Goal: Task Accomplishment & Management: Complete application form

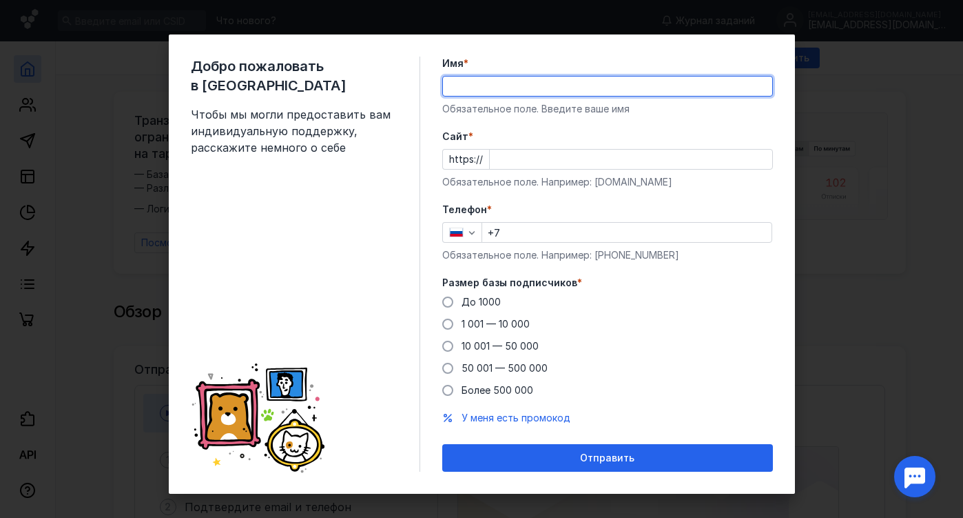
click at [905, 185] on div "Добро пожаловать в Sendsay Чтобы мы могли предоставить вам индивидуальную подде…" at bounding box center [481, 259] width 963 height 518
click at [871, 182] on div "Добро пожаловать в Sendsay Чтобы мы могли предоставить вам индивидуальную подде…" at bounding box center [481, 259] width 963 height 518
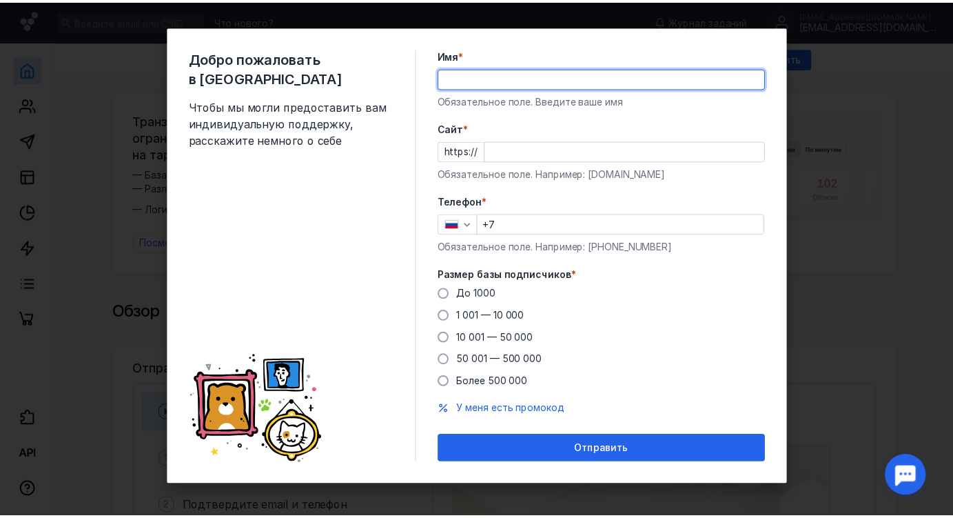
scroll to position [10, 0]
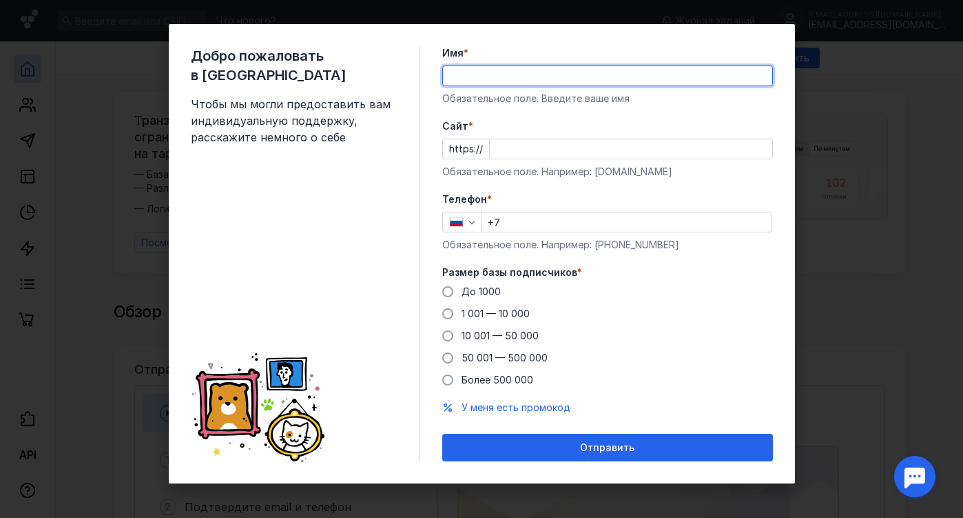
click at [101, 305] on div "Добро пожаловать в Sendsay Чтобы мы могли предоставить вам индивидуальную подде…" at bounding box center [481, 259] width 963 height 518
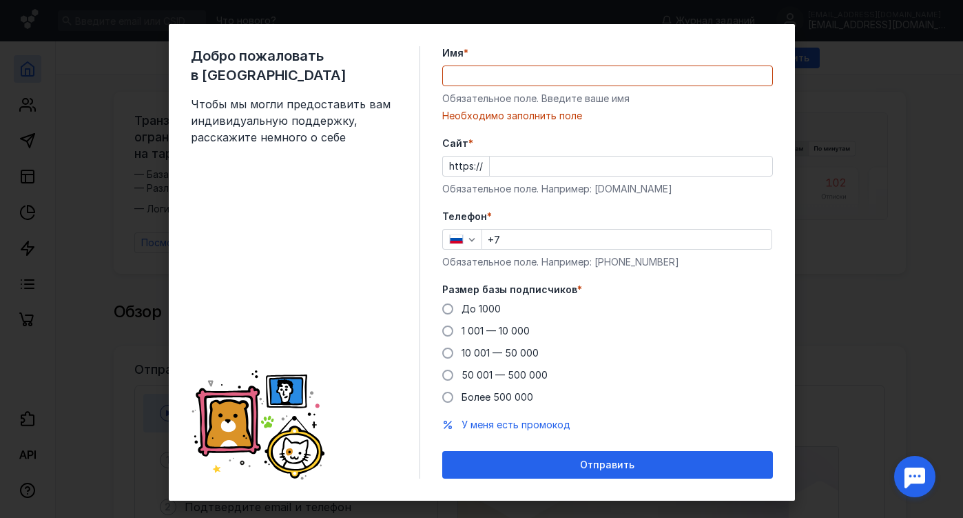
click at [570, 232] on div "+7" at bounding box center [627, 239] width 291 height 21
click at [558, 241] on input "+7" at bounding box center [626, 238] width 289 height 19
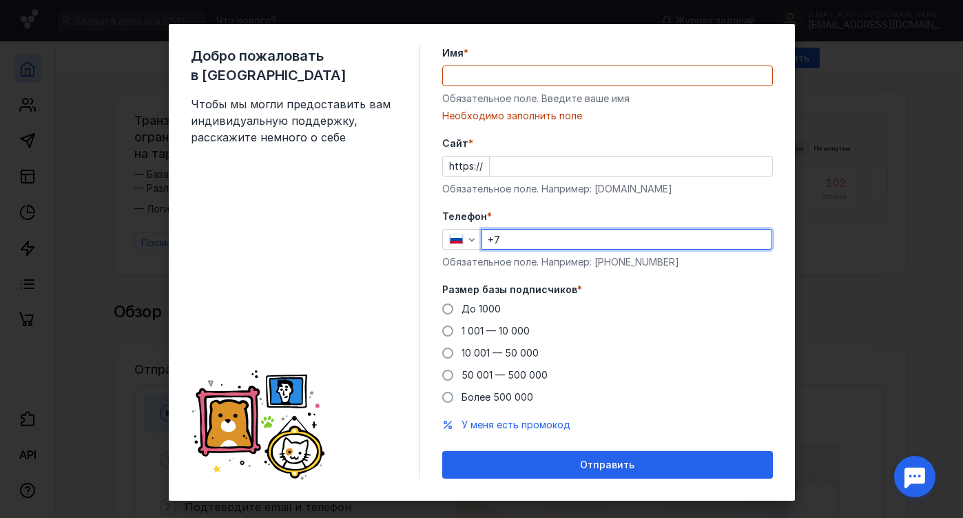
click at [491, 65] on div at bounding box center [607, 75] width 331 height 21
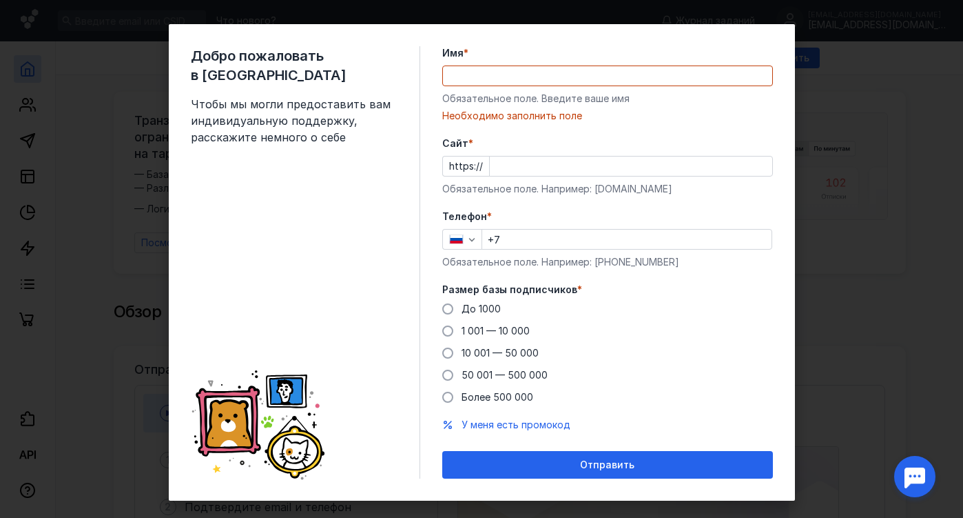
click at [828, 134] on div "Добро пожаловать в Sendsay Чтобы мы могли предоставить вам индивидуальную подде…" at bounding box center [481, 259] width 963 height 518
click at [847, 137] on div "Добро пожаловать в Sendsay Чтобы мы могли предоставить вам индивидуальную подде…" at bounding box center [481, 259] width 963 height 518
drag, startPoint x: 21, startPoint y: 312, endPoint x: 40, endPoint y: 297, distance: 24.5
click at [22, 311] on div "Добро пожаловать в Sendsay Чтобы мы могли предоставить вам индивидуальную подде…" at bounding box center [481, 259] width 963 height 518
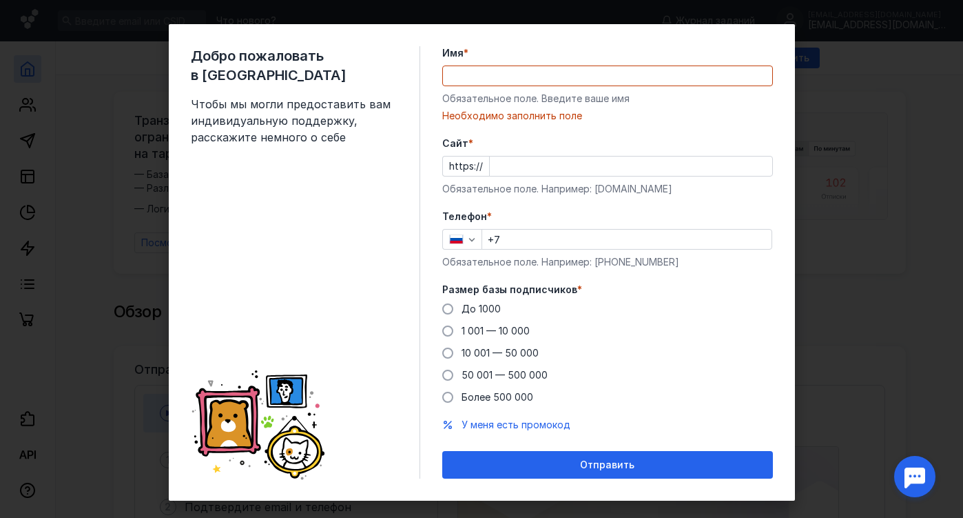
click at [531, 165] on input "Cайт *" at bounding box center [631, 165] width 283 height 19
click at [475, 84] on input "Имя *" at bounding box center [607, 75] width 329 height 19
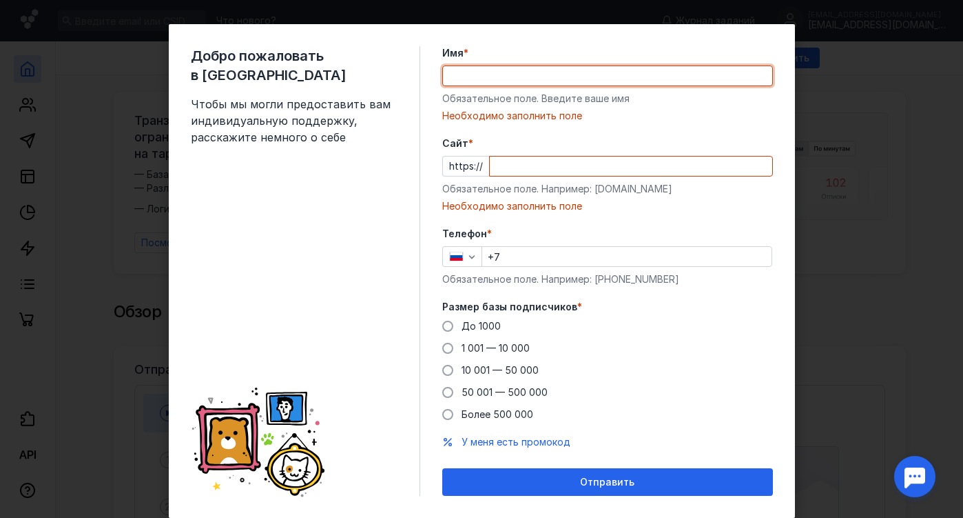
type input "[PERSON_NAME]"
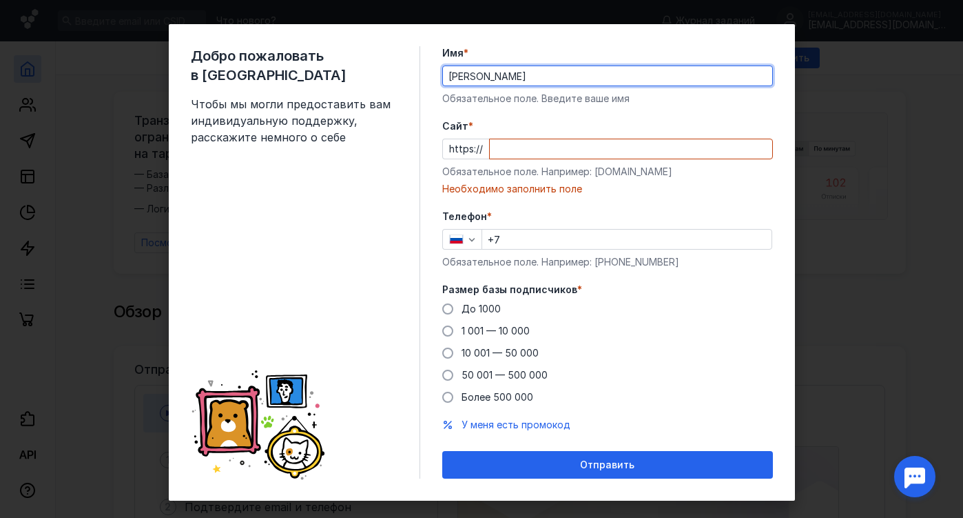
type input "[PERSON_NAME]"
click at [534, 154] on input "Cайт *" at bounding box center [631, 148] width 283 height 19
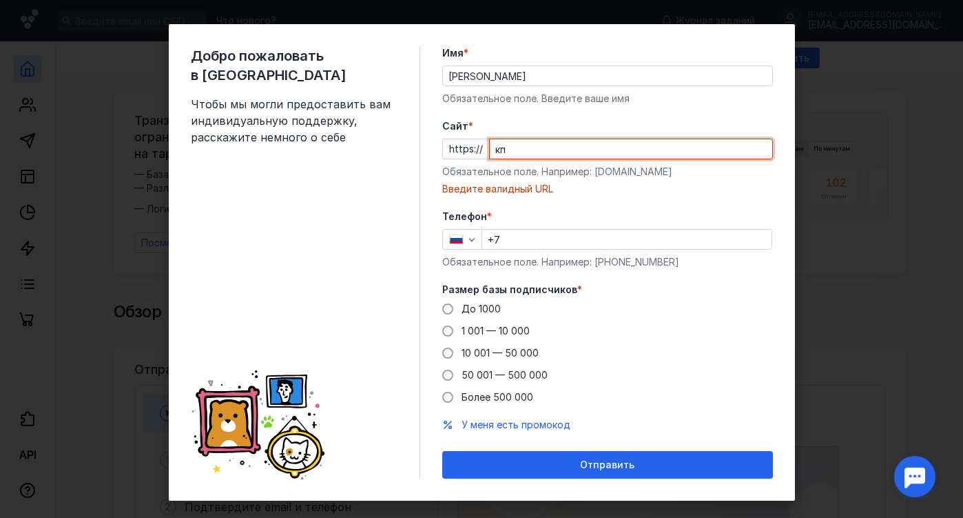
type input "к"
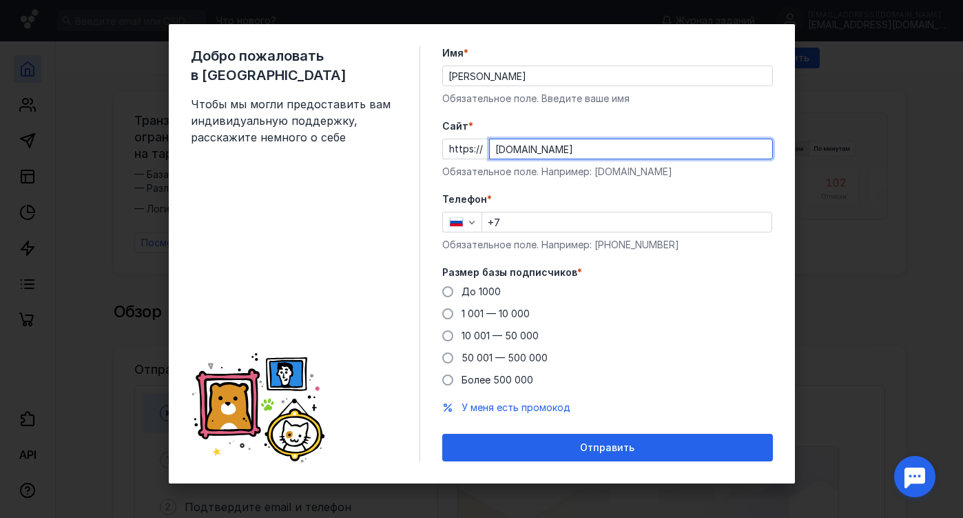
type input "[DOMAIN_NAME]"
click at [511, 229] on input "+7" at bounding box center [626, 221] width 289 height 19
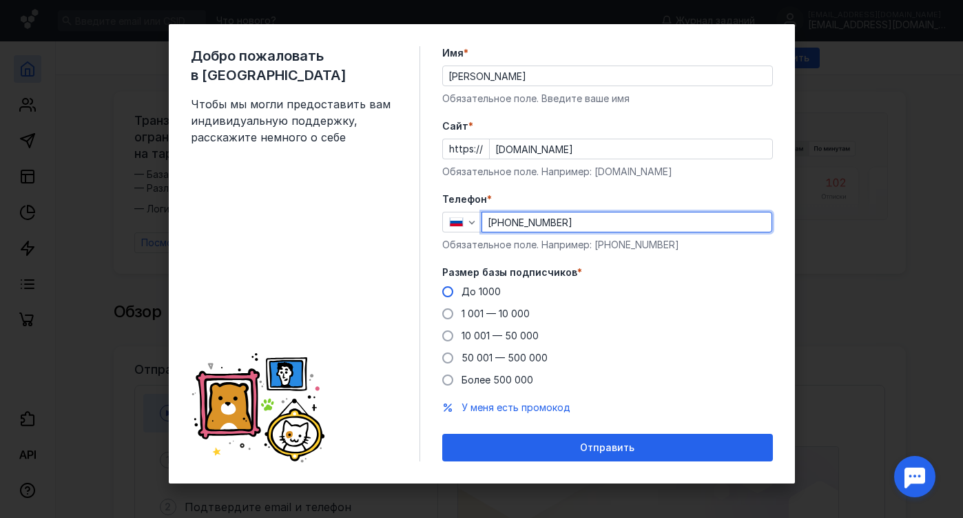
type input "[PHONE_NUMBER]"
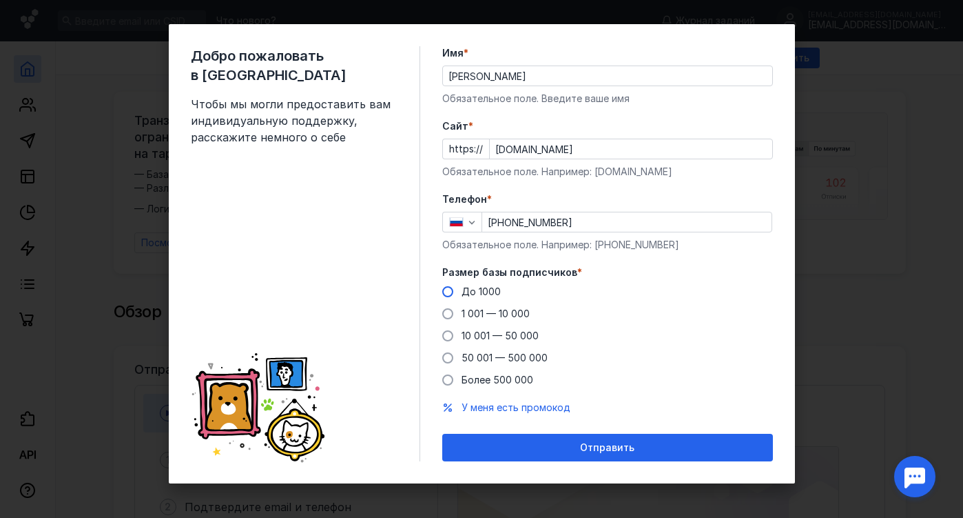
click at [464, 285] on div "До 1000" at bounding box center [481, 292] width 39 height 14
click at [0, 0] on input "До 1000" at bounding box center [0, 0] width 0 height 0
click at [875, 280] on div "Добро пожаловать в Sendsay Чтобы мы могли предоставить вам индивидуальную подде…" at bounding box center [481, 259] width 963 height 518
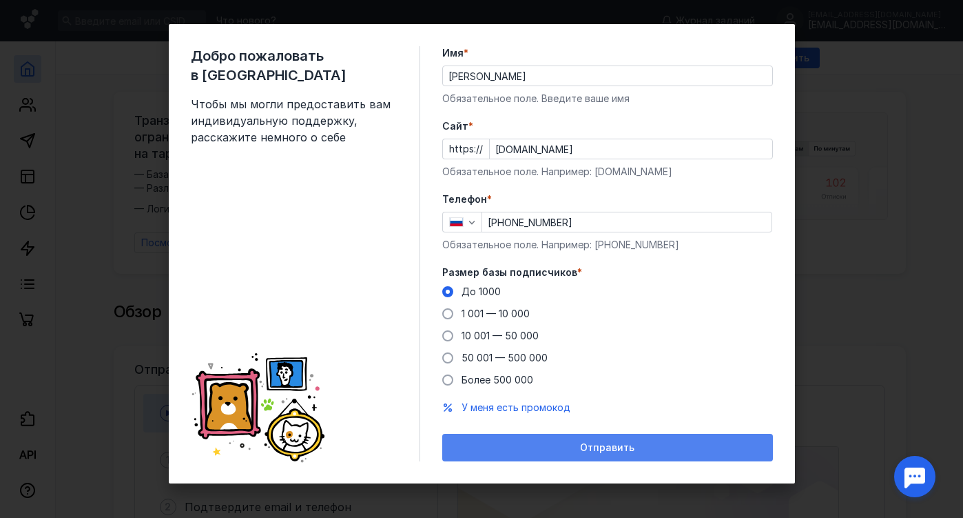
click at [626, 450] on span "Отправить" at bounding box center [607, 448] width 54 height 12
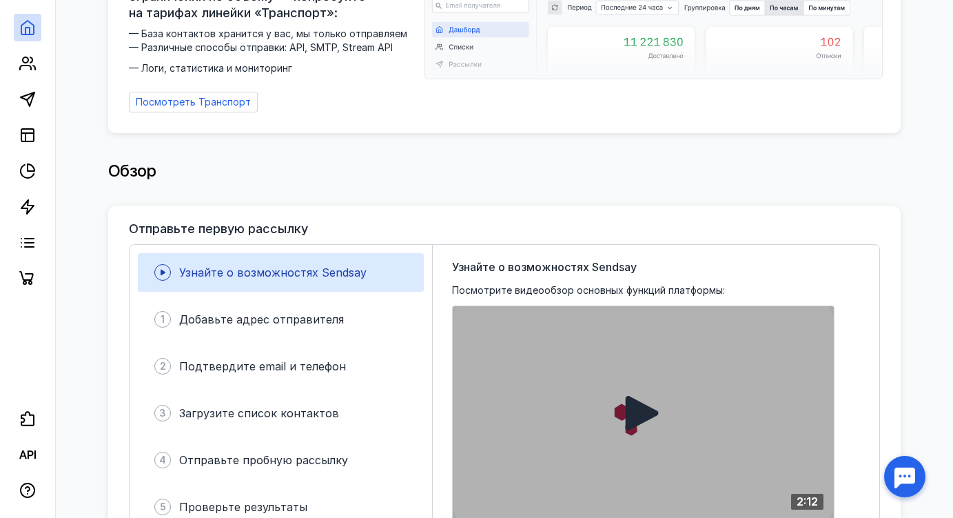
scroll to position [0, 0]
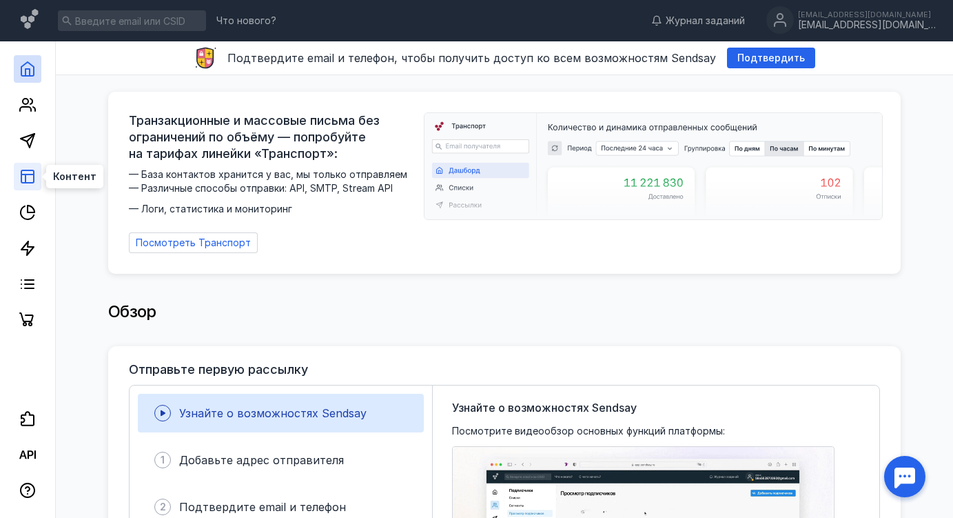
click at [28, 172] on icon at bounding box center [27, 176] width 17 height 17
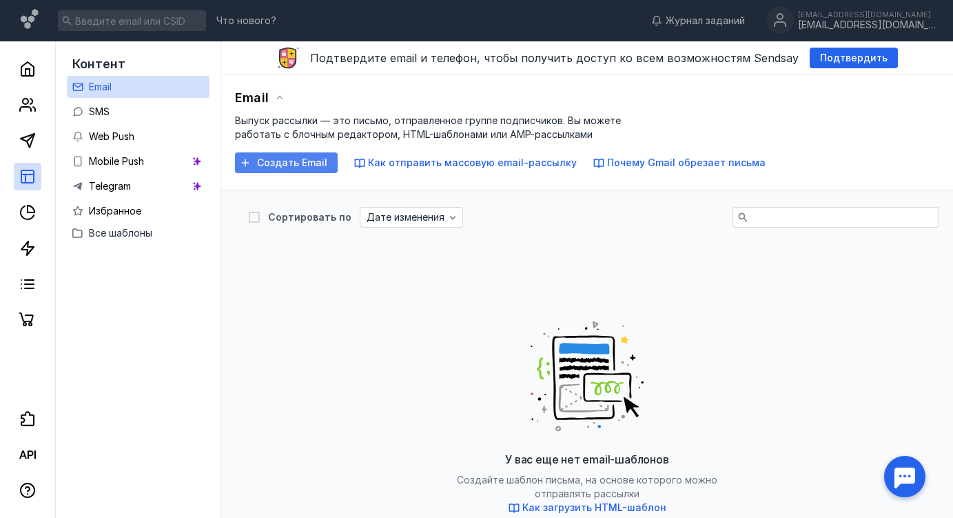
click at [293, 166] on span "Создать Email" at bounding box center [292, 163] width 70 height 12
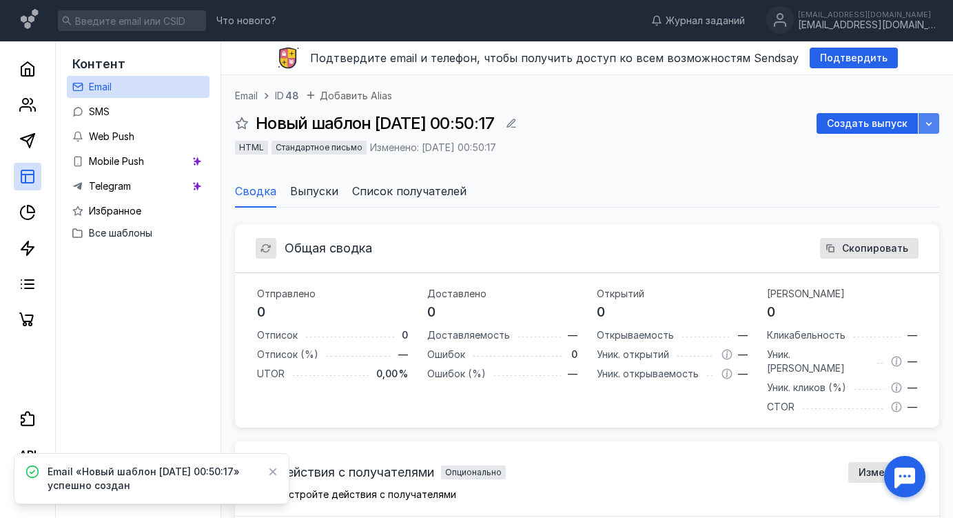
click at [935, 127] on div "button" at bounding box center [929, 123] width 14 height 14
click at [934, 127] on icon "button" at bounding box center [928, 123] width 11 height 11
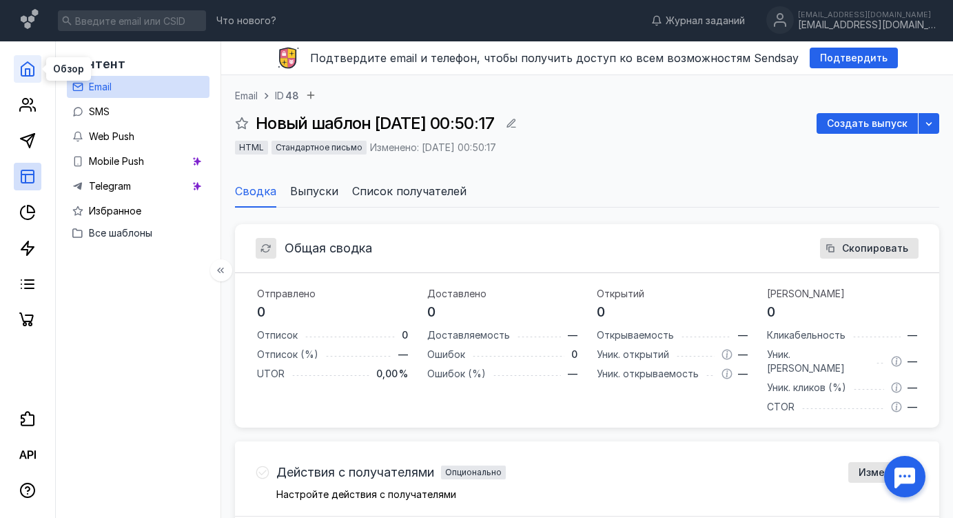
click at [33, 74] on icon at bounding box center [27, 69] width 12 height 14
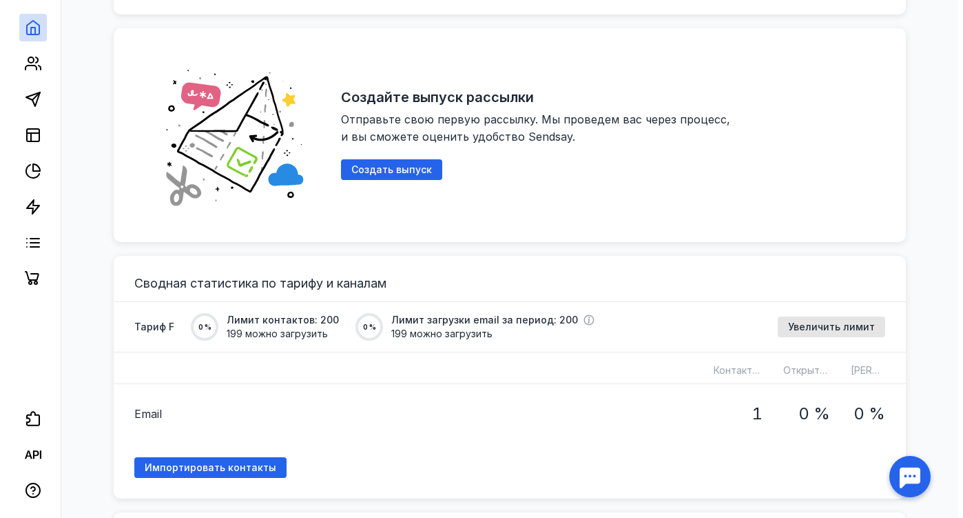
scroll to position [827, 0]
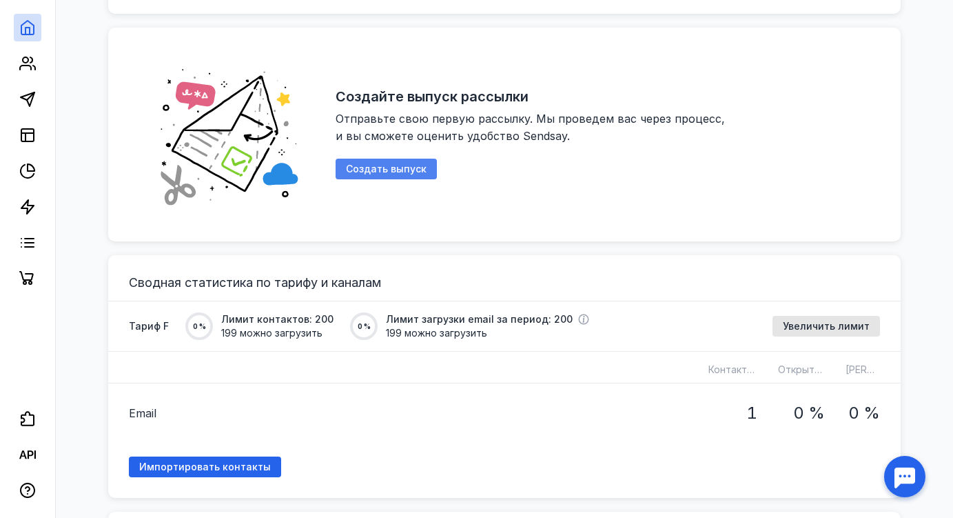
click at [376, 163] on span "Создать выпуск" at bounding box center [386, 169] width 81 height 12
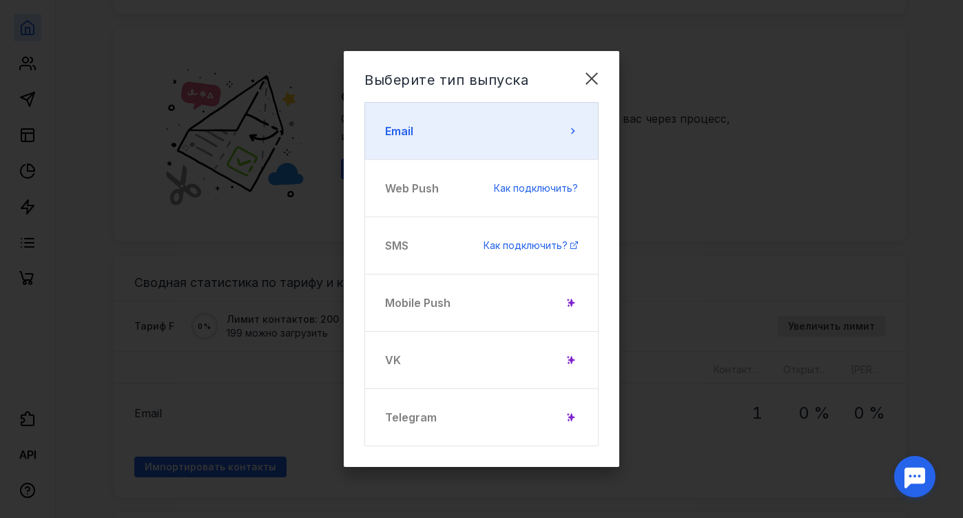
click at [574, 134] on icon at bounding box center [572, 130] width 11 height 11
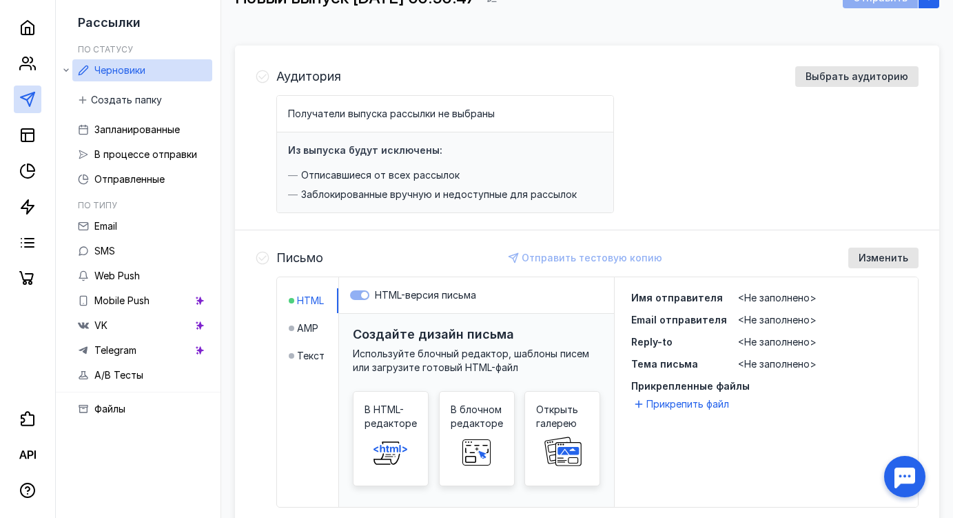
scroll to position [207, 0]
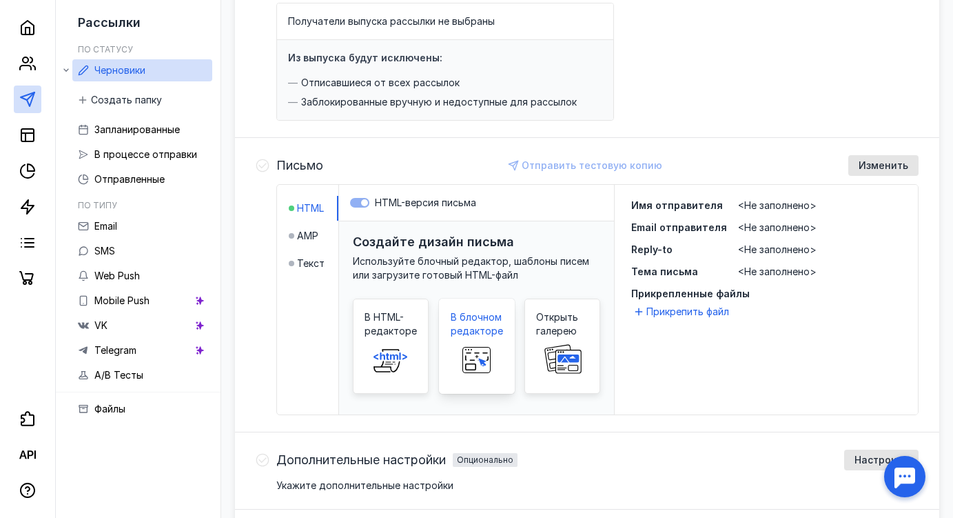
click at [482, 352] on rect at bounding box center [476, 359] width 28 height 25
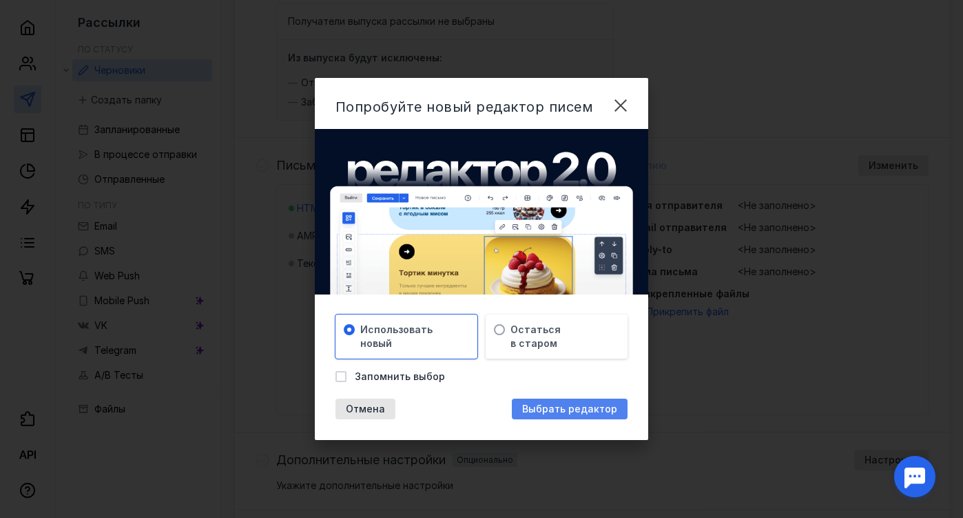
click at [562, 415] on div "Выбрать редактор" at bounding box center [570, 408] width 116 height 21
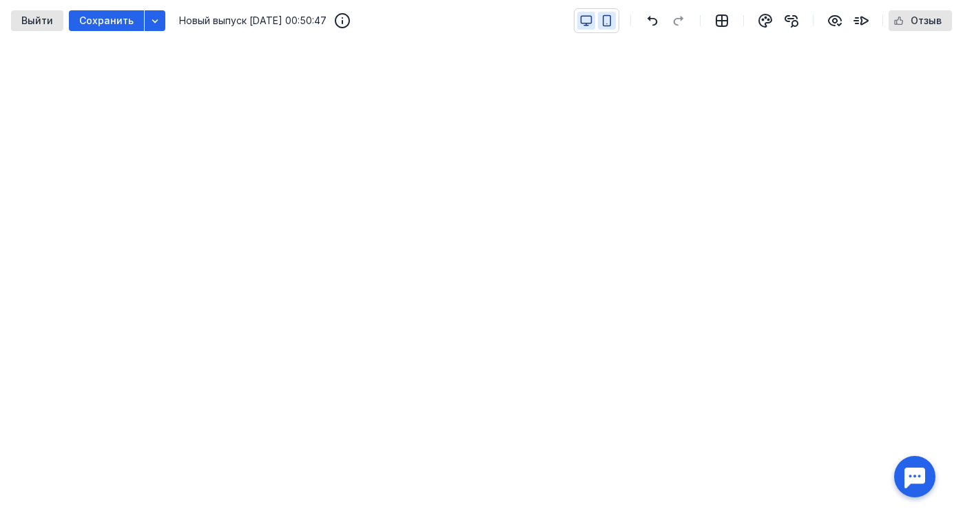
click at [606, 23] on icon "button" at bounding box center [607, 20] width 12 height 12
click at [588, 23] on icon "button" at bounding box center [587, 20] width 10 height 8
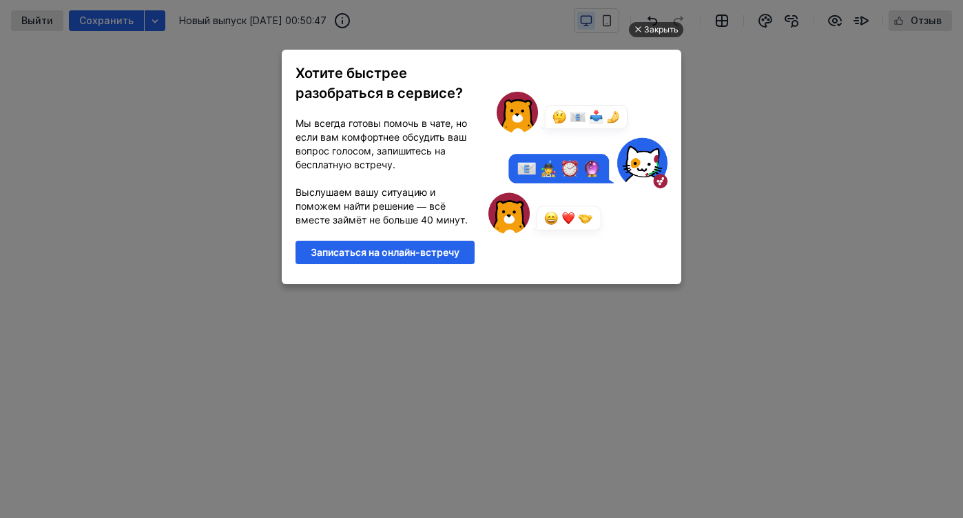
click at [663, 31] on div "Закрыть" at bounding box center [661, 29] width 34 height 15
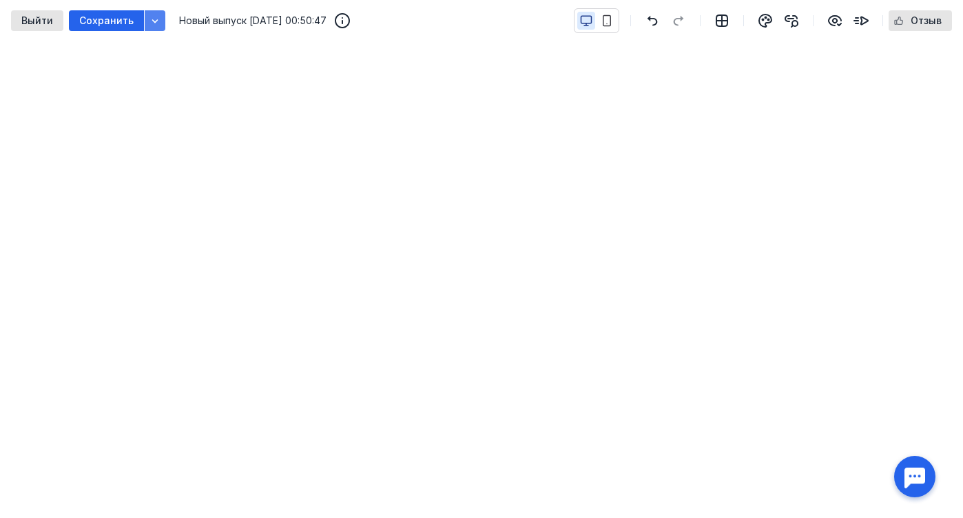
click at [155, 21] on icon "button" at bounding box center [155, 20] width 11 height 11
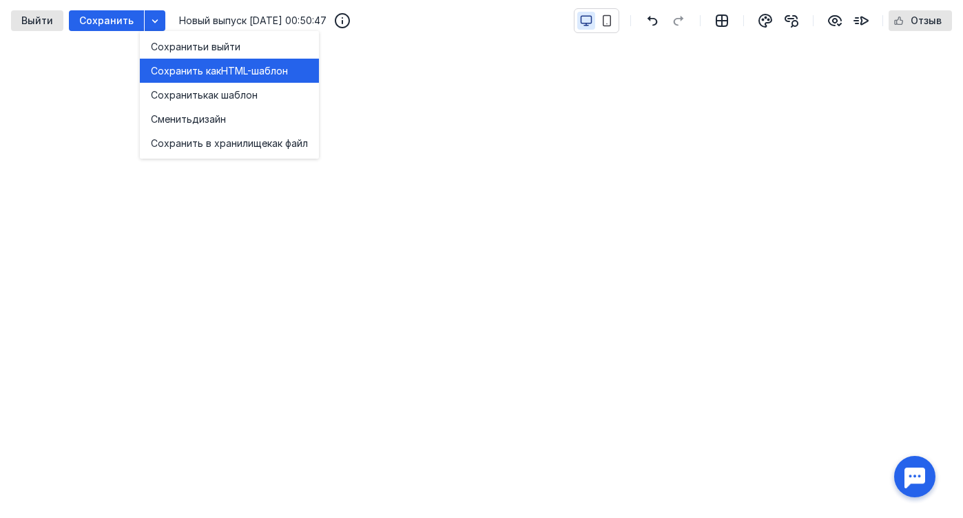
click at [202, 73] on span "Сохранить как" at bounding box center [186, 71] width 70 height 14
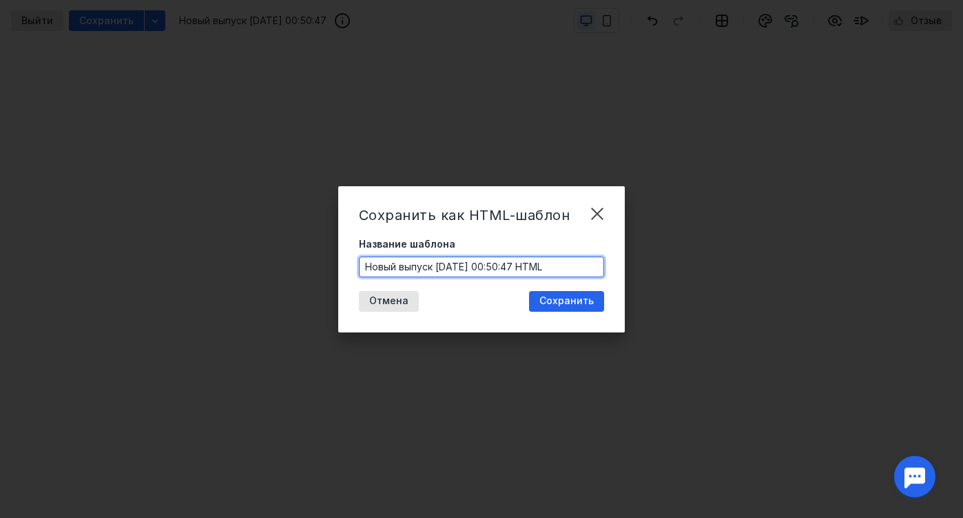
drag, startPoint x: 434, startPoint y: 265, endPoint x: 340, endPoint y: 270, distance: 94.5
click at [340, 270] on div "Сохранить как HTML-шаблон Название шаблона Новый выпуск [DATE] 00:50:47 HTML От…" at bounding box center [481, 259] width 287 height 146
type input "Рассылка [DATE] 00:50:47 HTML"
click at [580, 304] on span "Сохранить" at bounding box center [567, 301] width 54 height 12
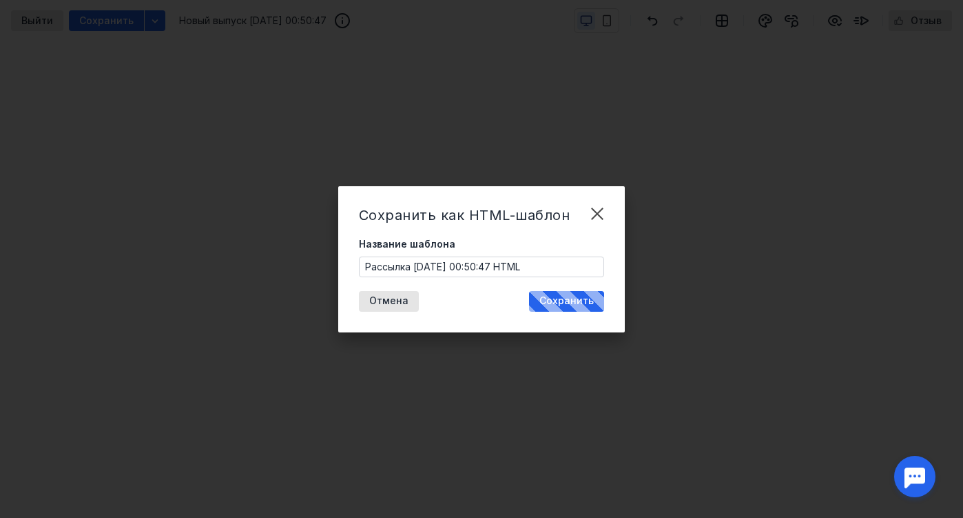
click at [556, 273] on input "Рассылка [DATE] 00:50:47 HTML" at bounding box center [482, 266] width 245 height 19
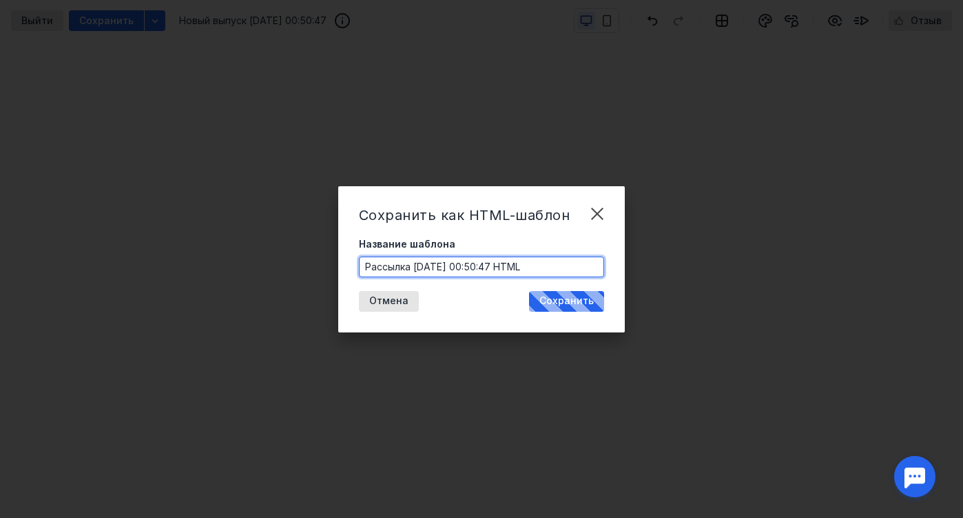
click at [548, 235] on div "Сохранить как HTML-шаблон Название шаблона Рассылка [DATE] 00:50:47 HTML Отмена…" at bounding box center [481, 259] width 287 height 146
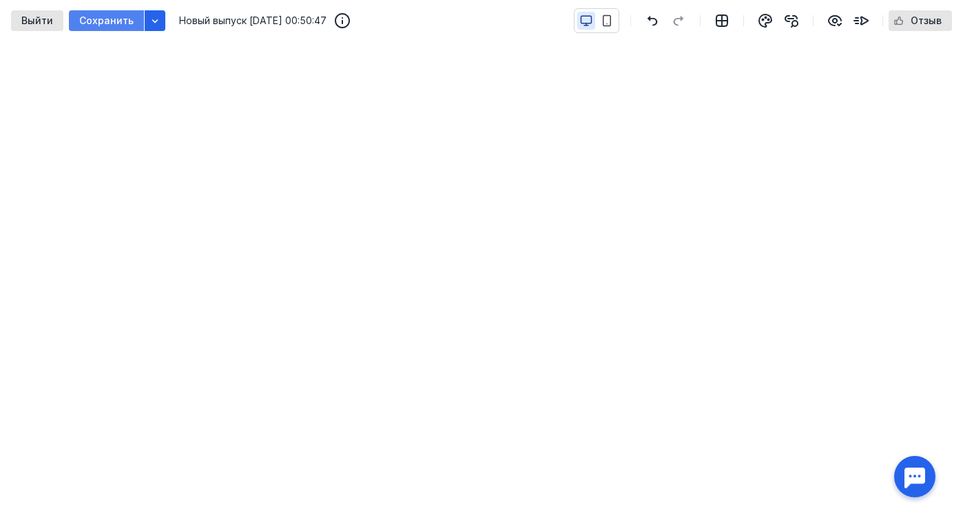
click at [111, 21] on span "Сохранить" at bounding box center [106, 21] width 54 height 12
click at [103, 17] on span "Сохранить" at bounding box center [106, 21] width 54 height 12
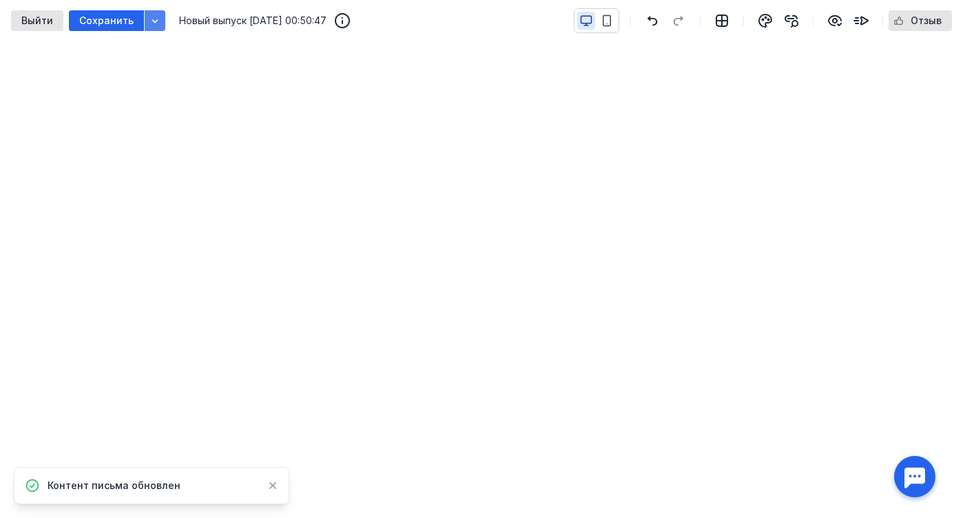
click at [152, 22] on icon "button" at bounding box center [155, 20] width 6 height 3
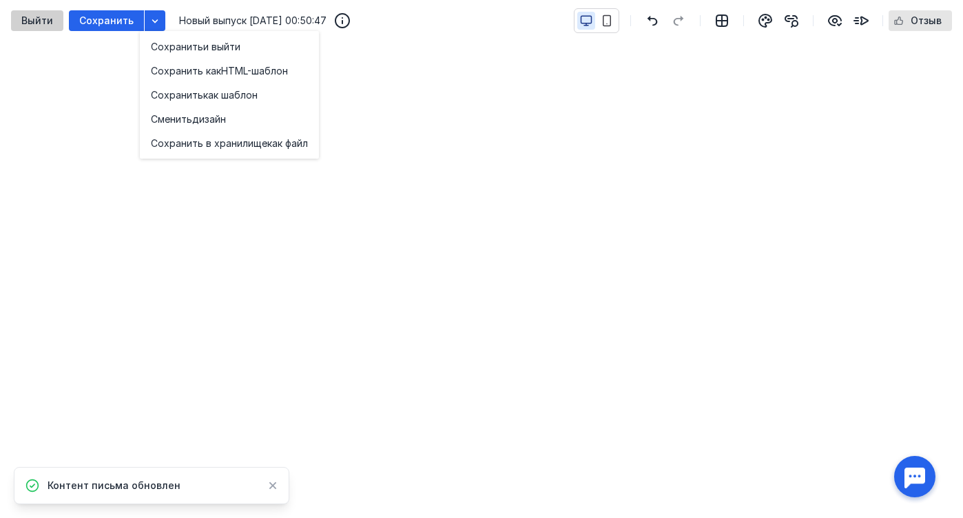
click at [54, 19] on div "Выйти" at bounding box center [36, 21] width 45 height 12
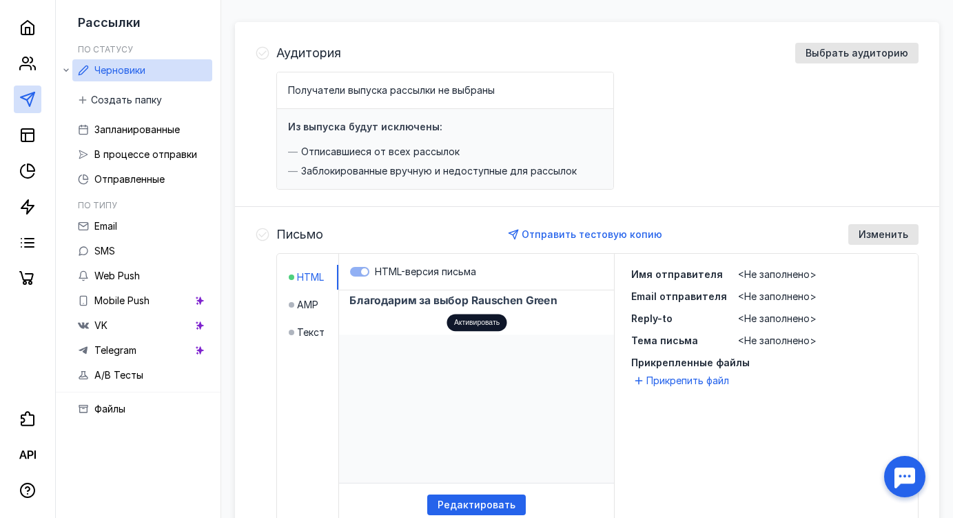
scroll to position [207, 0]
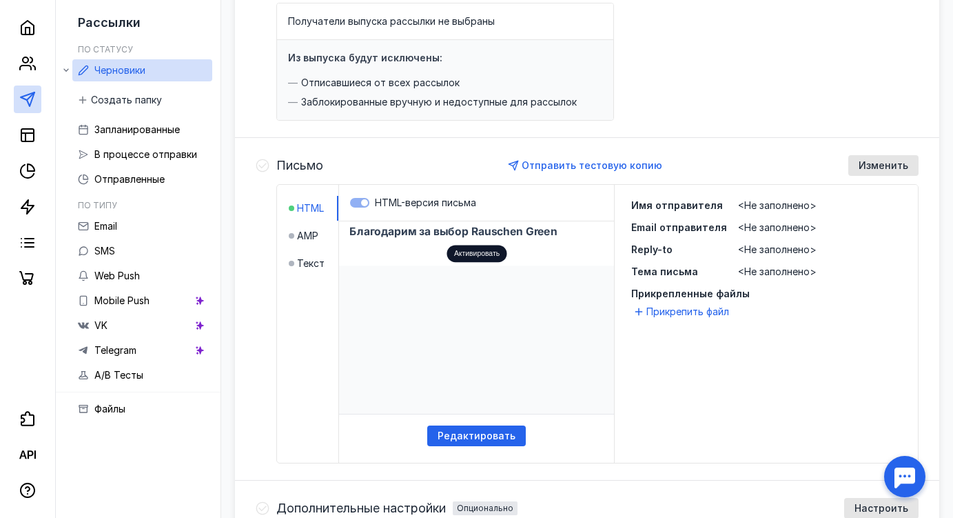
click at [761, 204] on span "<Не заполнено>" at bounding box center [777, 205] width 79 height 12
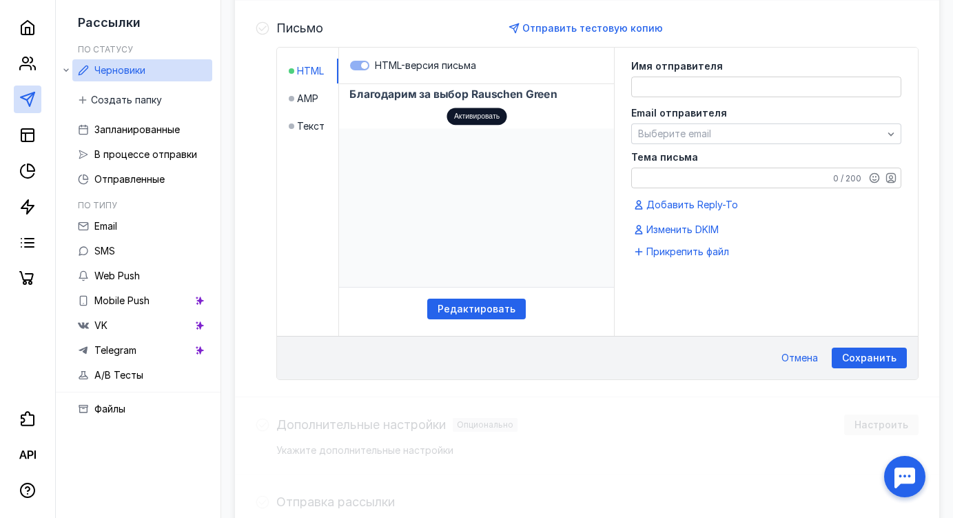
scroll to position [206, 0]
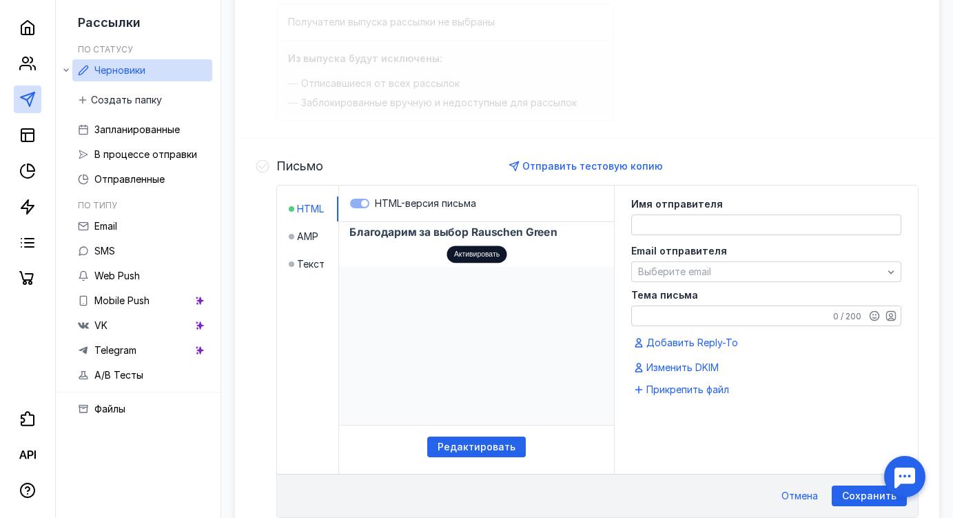
click at [731, 196] on div "Имя отправителя Email отправителя Выберите email Тема письма 0 / 200 Добавить R…" at bounding box center [766, 305] width 303 height 240
click at [712, 174] on div "Отправить тестовую копию" at bounding box center [586, 166] width 527 height 21
click at [319, 165] on span "Письмо" at bounding box center [299, 166] width 47 height 14
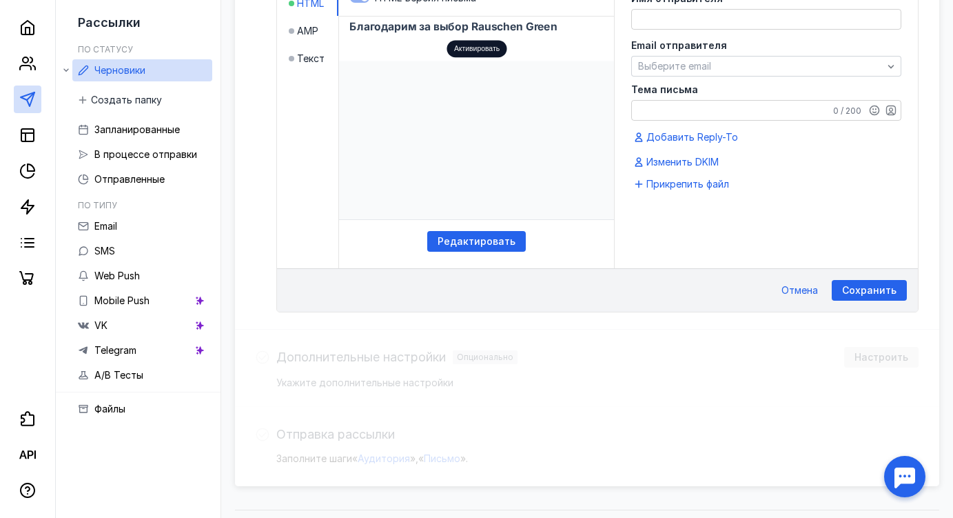
scroll to position [413, 0]
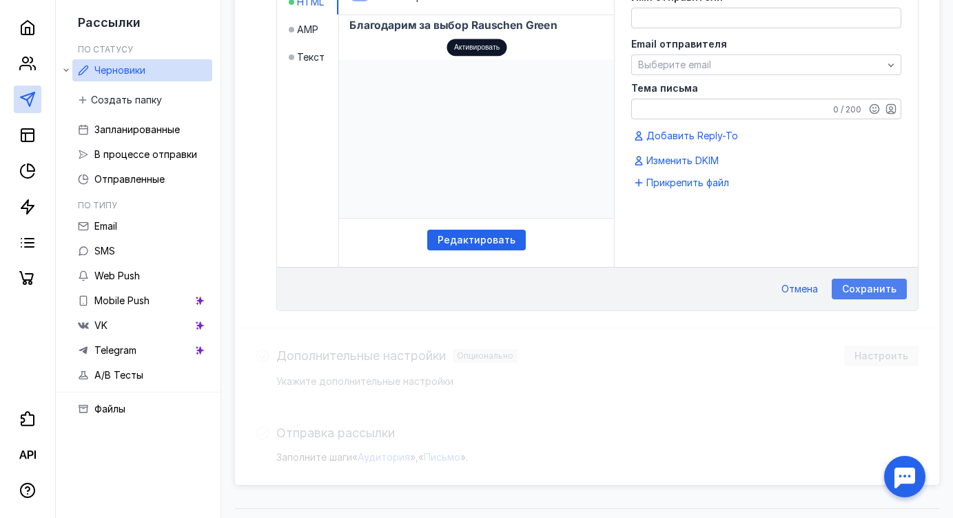
click at [856, 283] on span "Сохранить" at bounding box center [869, 289] width 54 height 12
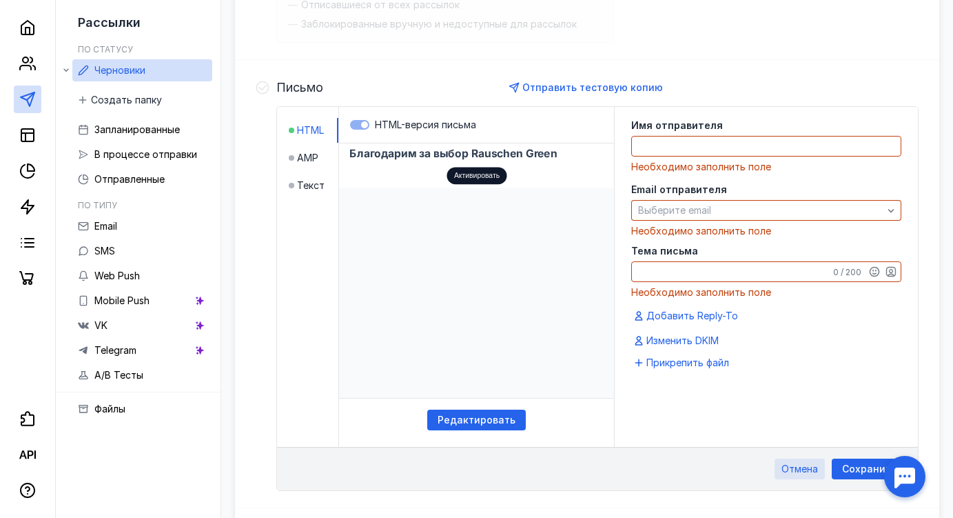
click at [795, 473] on span "Отмена" at bounding box center [799, 469] width 37 height 12
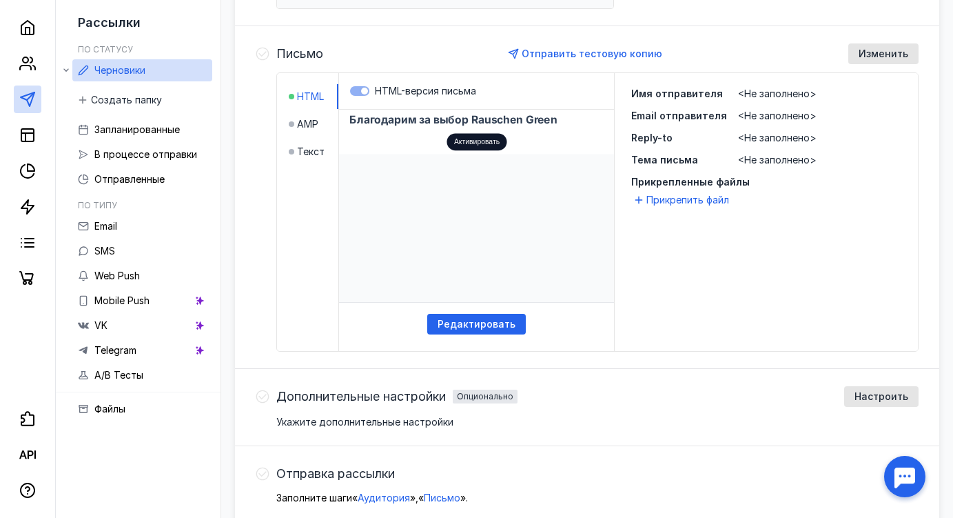
scroll to position [275, 0]
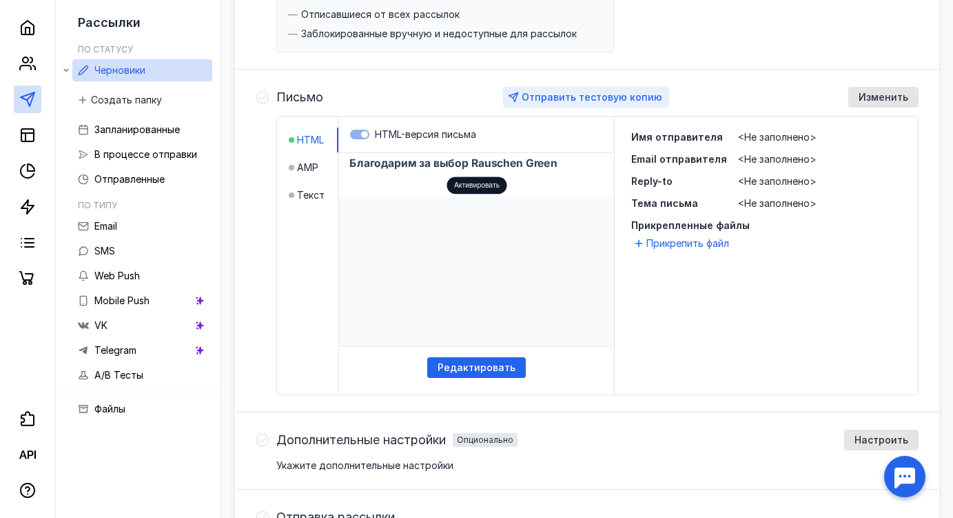
click at [557, 87] on div "Отправить тестовую копию" at bounding box center [586, 97] width 166 height 21
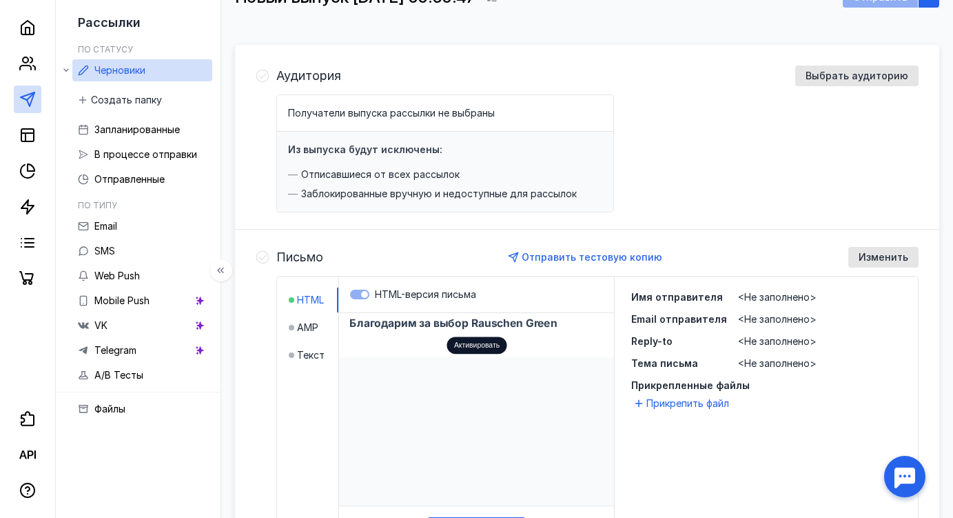
scroll to position [184, 0]
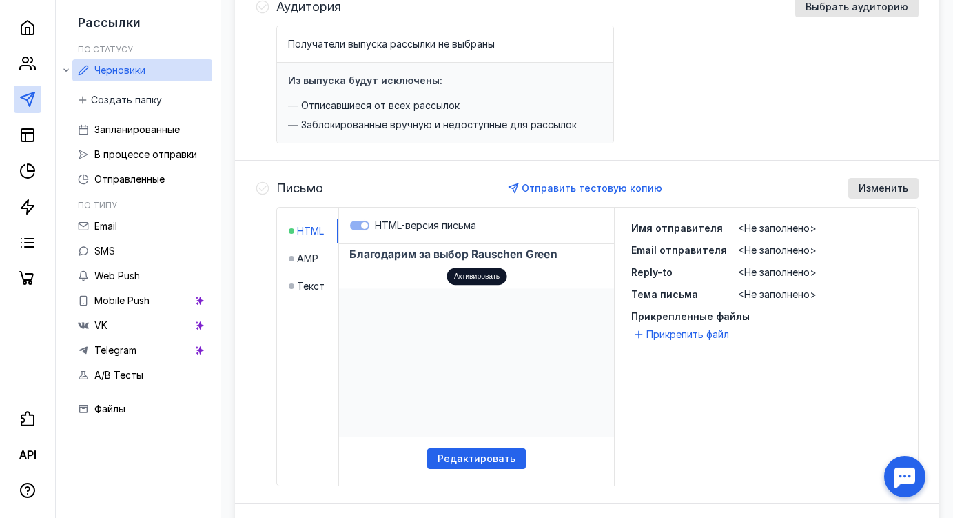
click at [256, 189] on icon at bounding box center [262, 188] width 13 height 13
click at [264, 187] on icon at bounding box center [263, 188] width 14 height 14
click at [785, 228] on span "<Не заполнено>" at bounding box center [777, 228] width 79 height 12
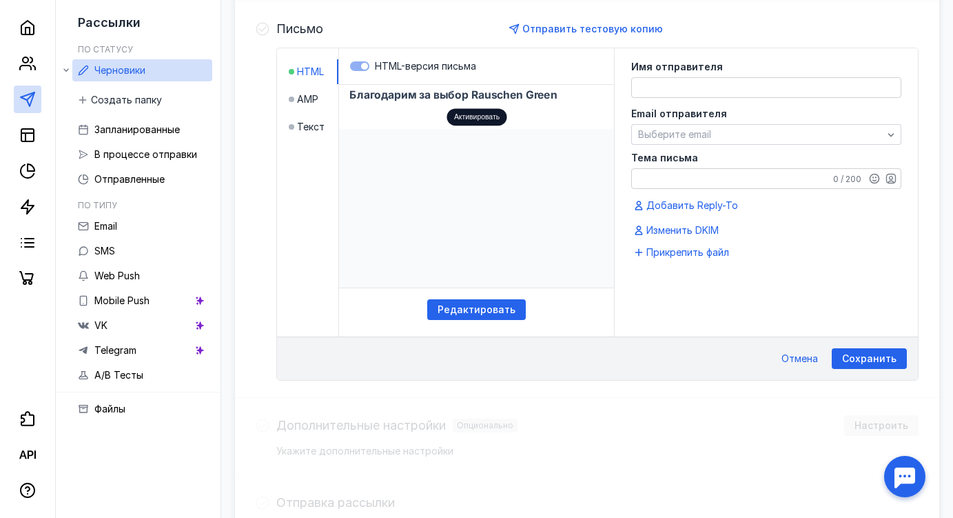
scroll to position [344, 0]
click at [706, 83] on textarea at bounding box center [766, 86] width 269 height 19
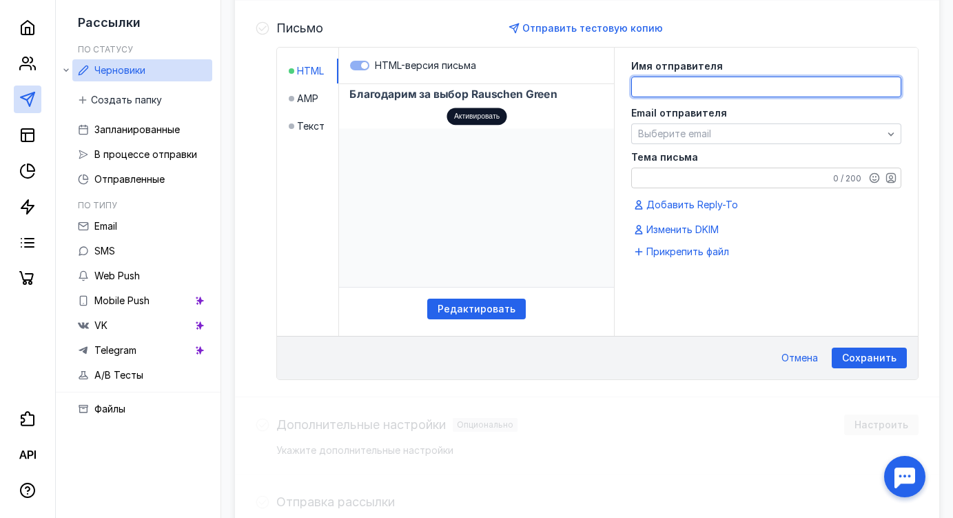
type textarea "r"
type textarea "Rauschen Green апартаменты"
click at [759, 114] on label "Email отправителя" at bounding box center [766, 113] width 270 height 10
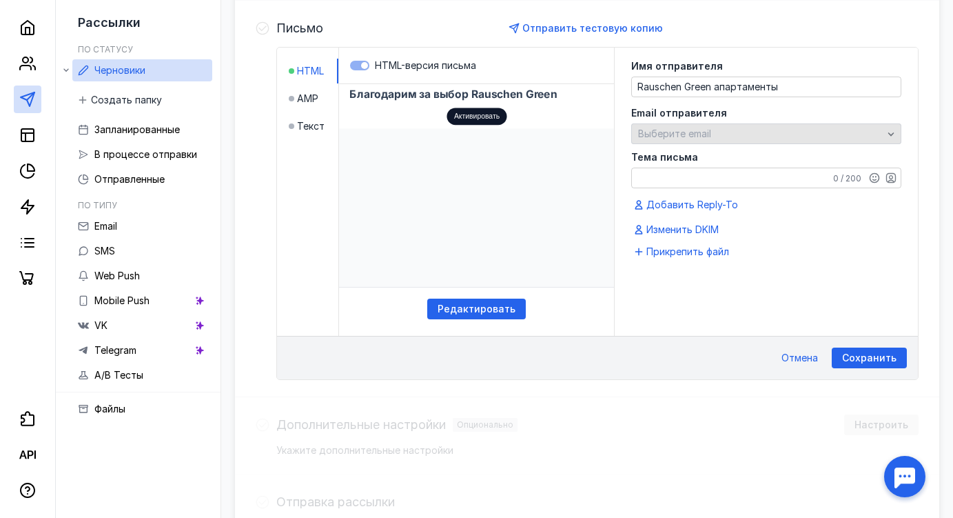
click at [736, 132] on div "Выберите email" at bounding box center [761, 134] width 252 height 12
drag, startPoint x: 712, startPoint y: 138, endPoint x: 710, endPoint y: 131, distance: 7.2
click at [710, 135] on div "Выберите email" at bounding box center [761, 134] width 252 height 12
click at [702, 130] on span "Выберите email" at bounding box center [674, 133] width 73 height 12
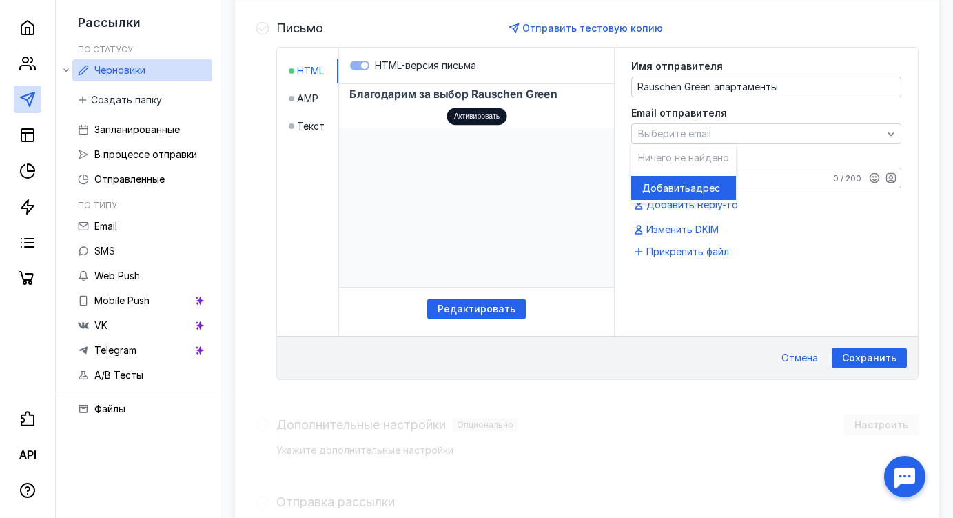
click at [692, 184] on span "адрес" at bounding box center [705, 188] width 30 height 14
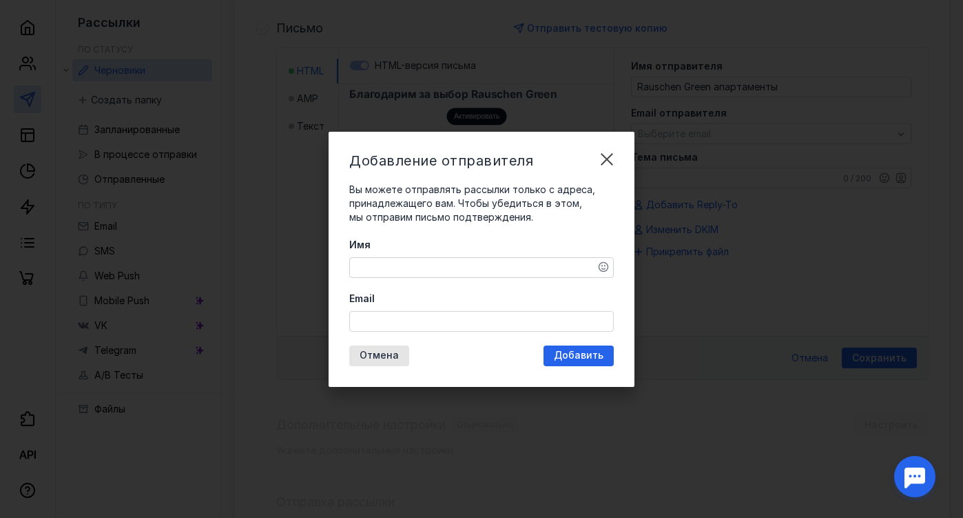
click at [402, 265] on textarea "Имя" at bounding box center [481, 267] width 263 height 19
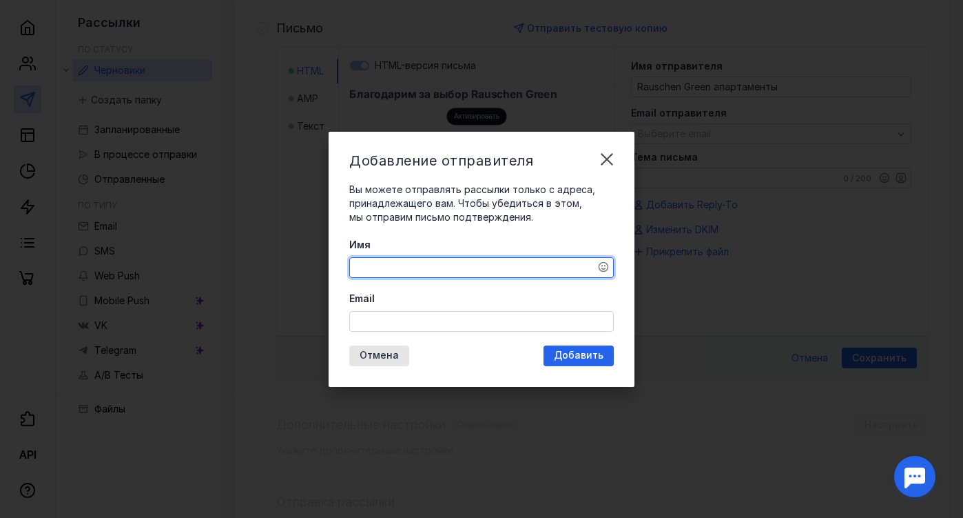
click at [420, 322] on input "Email" at bounding box center [481, 320] width 263 height 19
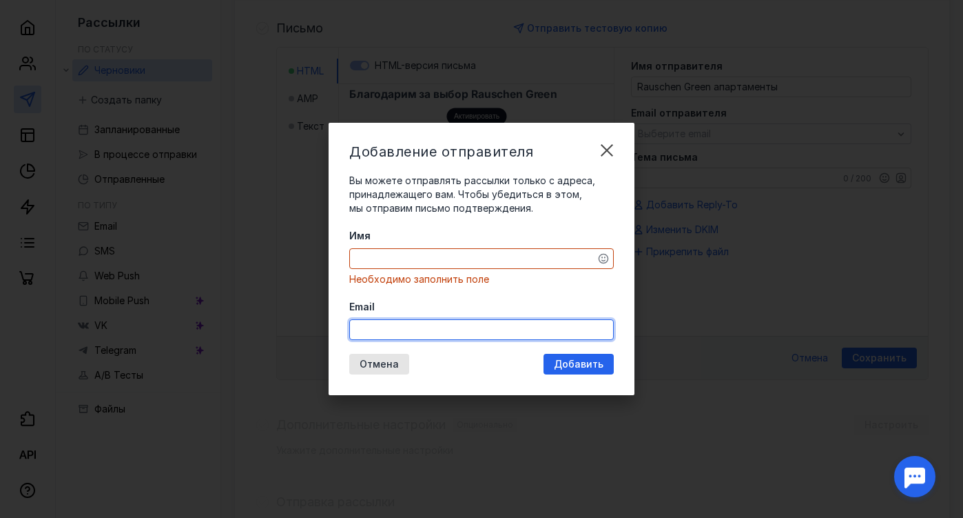
type input "[EMAIL_ADDRESS][DOMAIN_NAME]"
click at [400, 262] on div "Имя Необходимо заполнить поле Email [EMAIL_ADDRESS][DOMAIN_NAME]" at bounding box center [481, 284] width 265 height 111
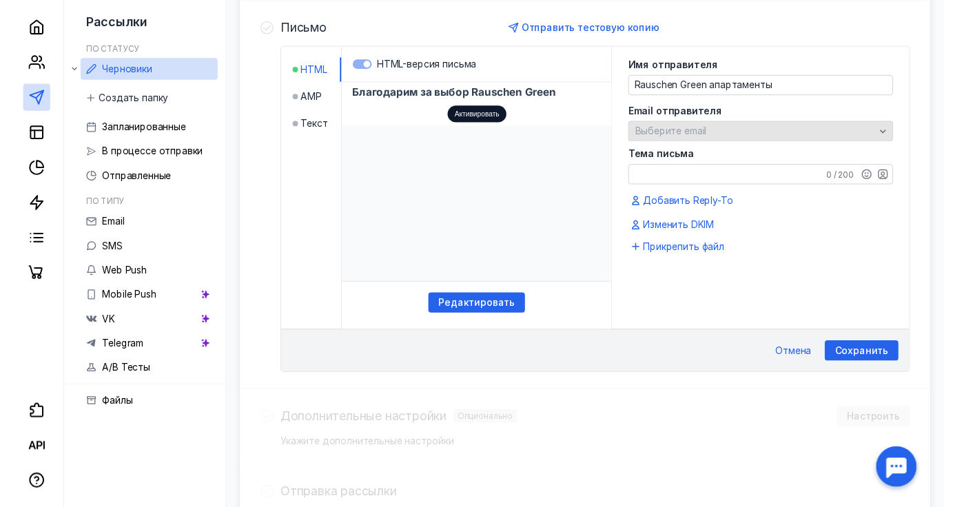
scroll to position [275, 0]
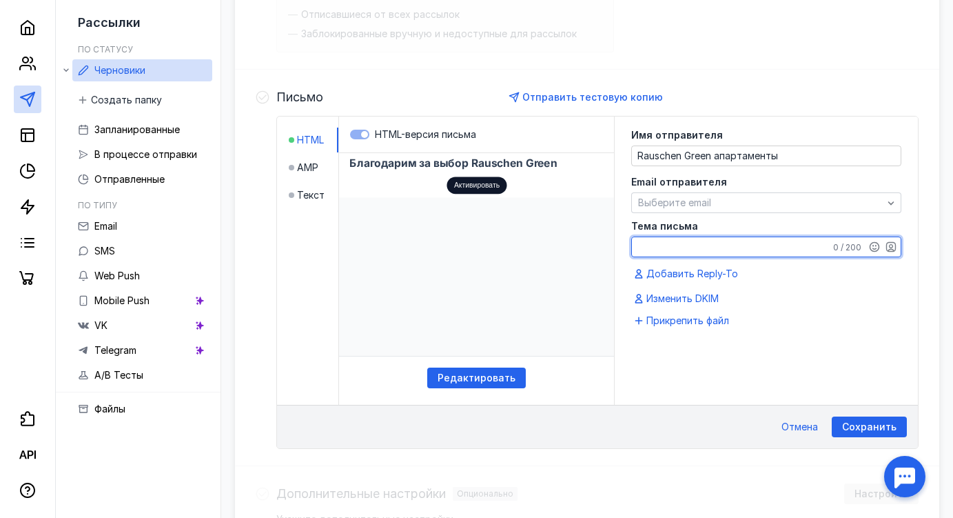
click at [717, 246] on textarea "Тема письма" at bounding box center [766, 246] width 269 height 19
click at [891, 247] on icon "button" at bounding box center [891, 246] width 4 height 4
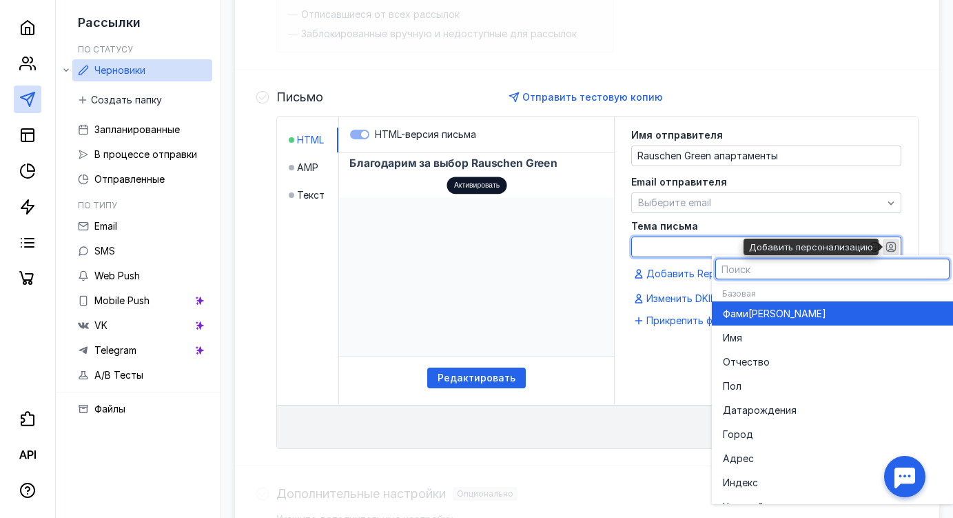
click at [891, 247] on icon "button" at bounding box center [891, 246] width 4 height 4
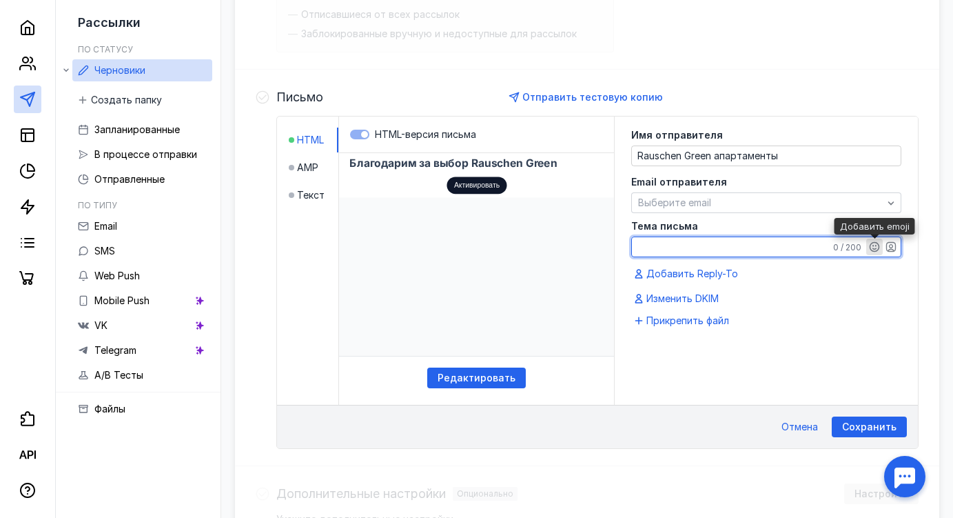
click at [878, 245] on icon "button" at bounding box center [874, 246] width 11 height 11
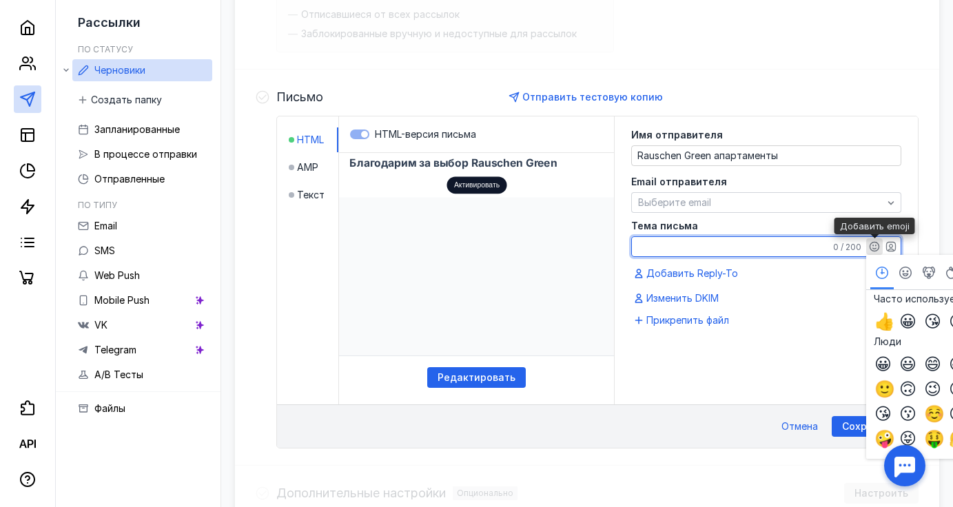
click at [878, 245] on icon "button" at bounding box center [874, 246] width 11 height 11
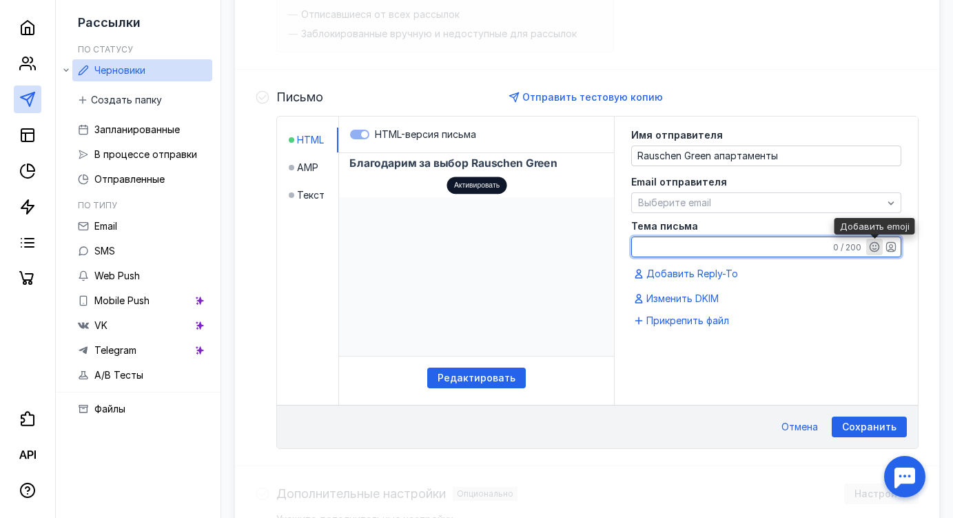
click at [878, 245] on icon "button" at bounding box center [874, 246] width 11 height 11
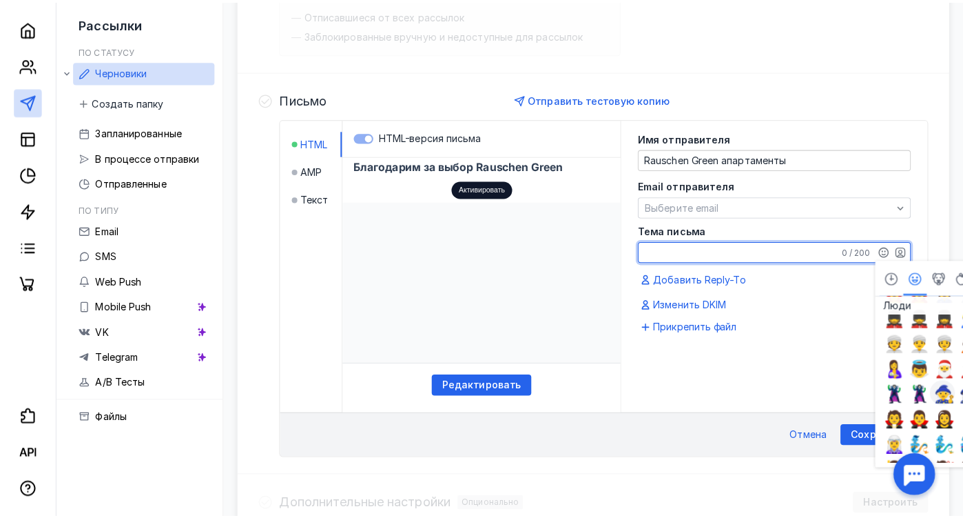
scroll to position [1034, 0]
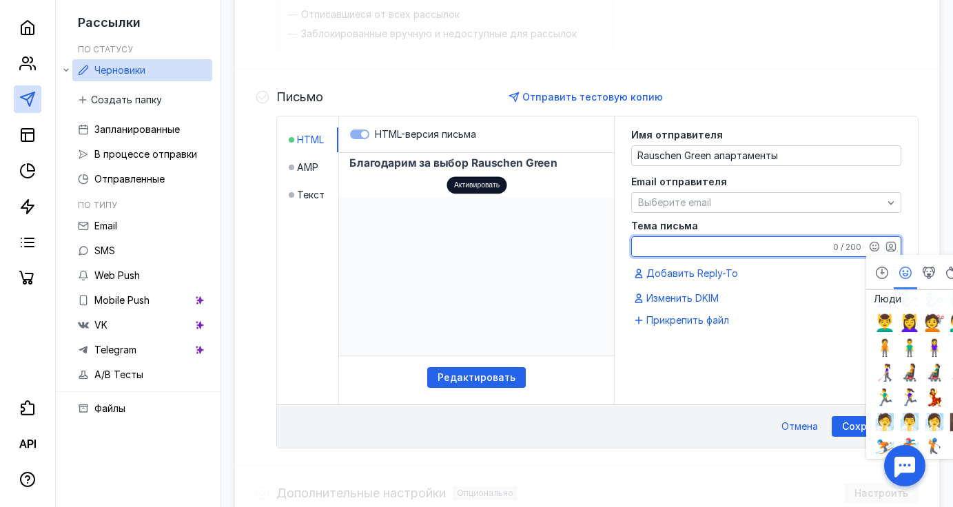
click at [676, 239] on textarea "Тема письма" at bounding box center [766, 246] width 269 height 19
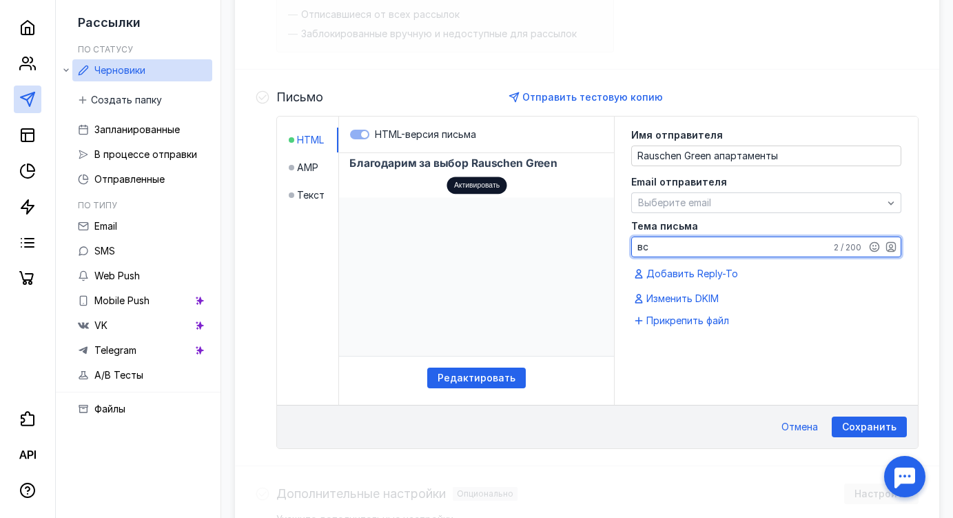
type textarea "в"
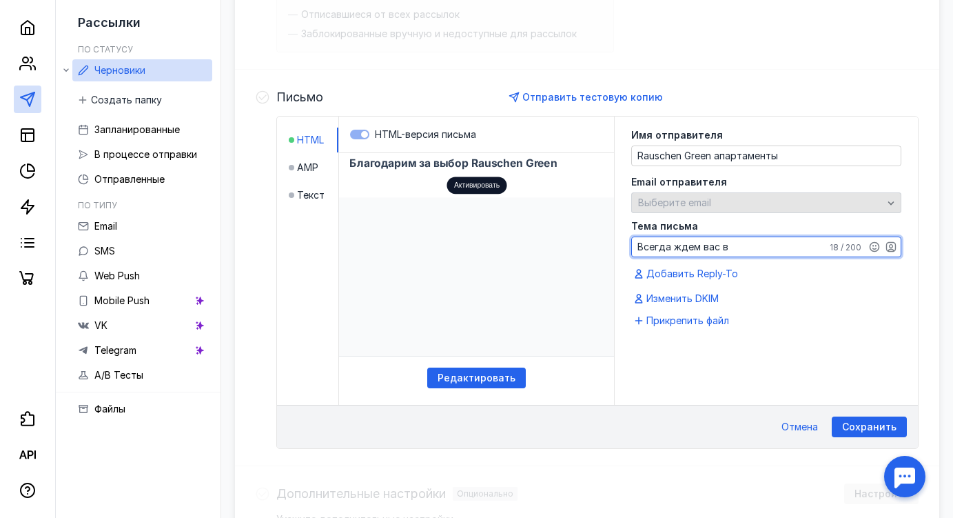
type textarea "Всегда ждем вас в"
click at [688, 207] on span "Выберите email" at bounding box center [674, 202] width 73 height 12
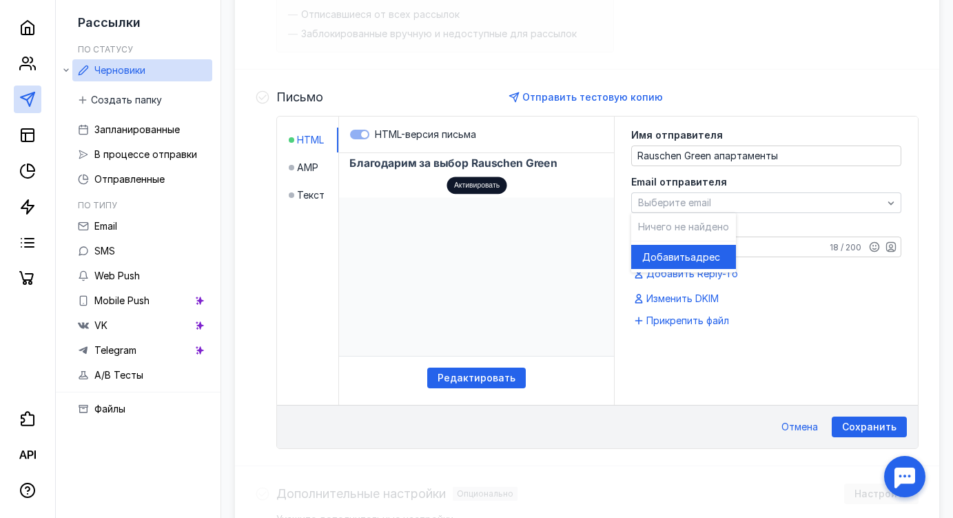
click at [677, 252] on span "Добавить" at bounding box center [666, 257] width 48 height 14
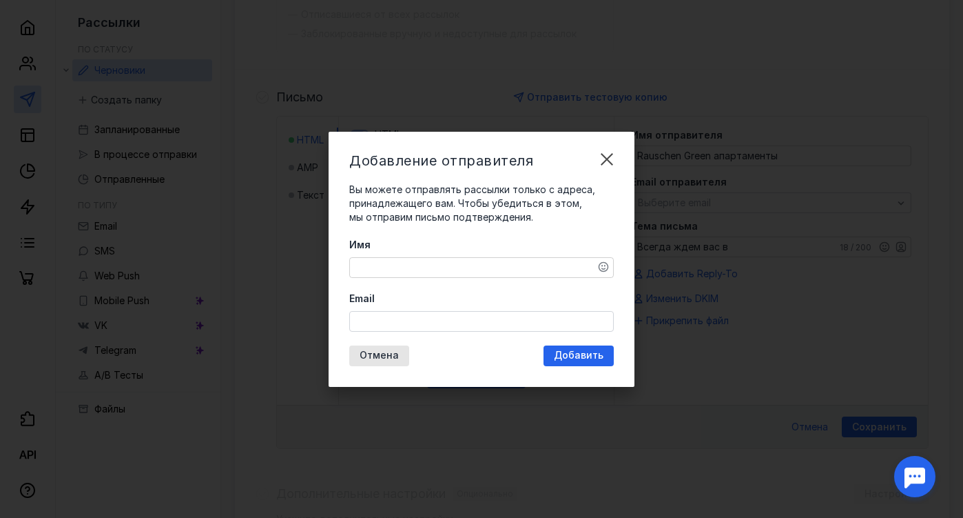
click at [446, 314] on input "Email" at bounding box center [481, 320] width 263 height 19
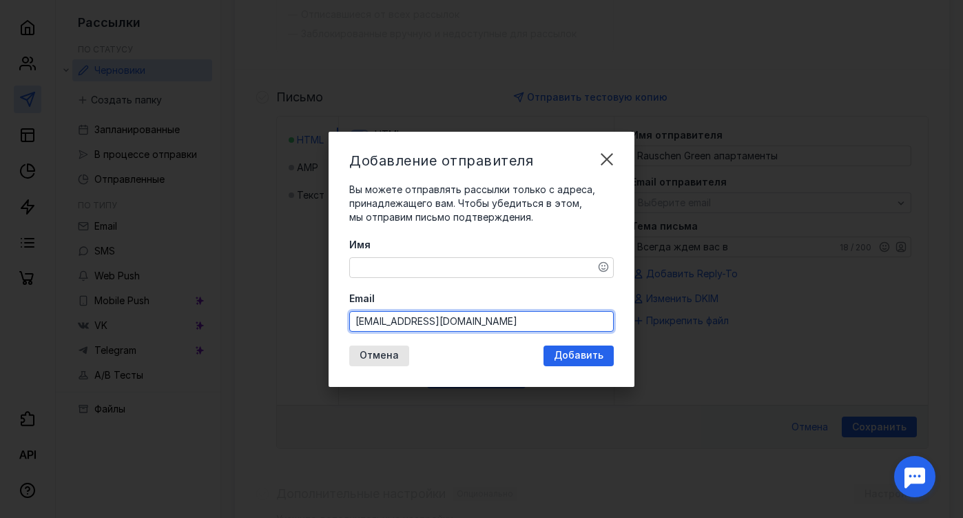
click at [456, 262] on div "Имя Email [EMAIL_ADDRESS][DOMAIN_NAME]" at bounding box center [481, 285] width 265 height 94
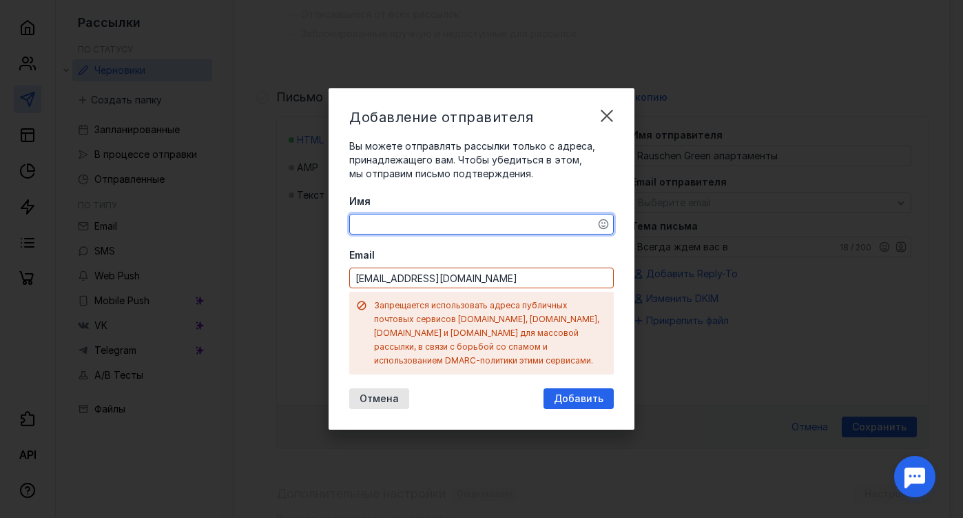
click at [410, 224] on textarea "Имя" at bounding box center [481, 223] width 263 height 19
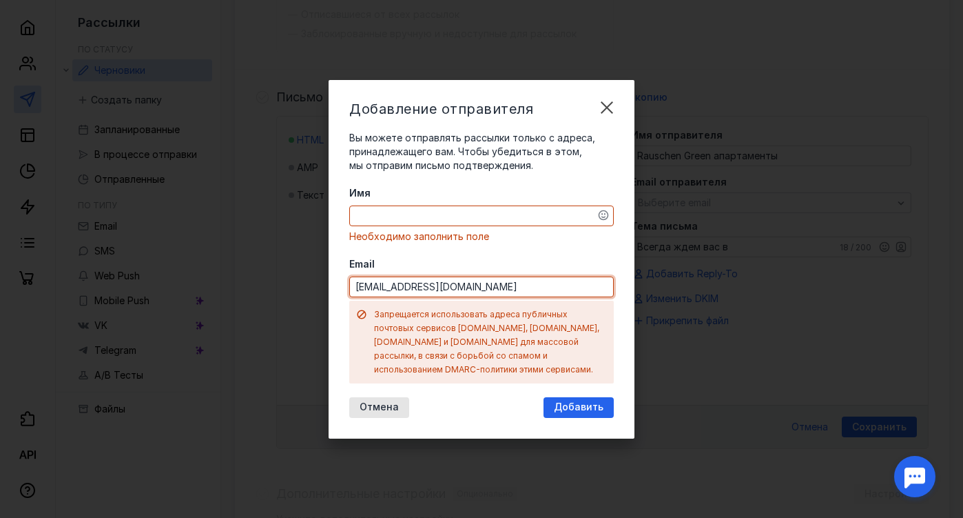
drag, startPoint x: 448, startPoint y: 288, endPoint x: 401, endPoint y: 294, distance: 47.2
click at [401, 294] on input "[EMAIL_ADDRESS][DOMAIN_NAME]" at bounding box center [481, 286] width 263 height 19
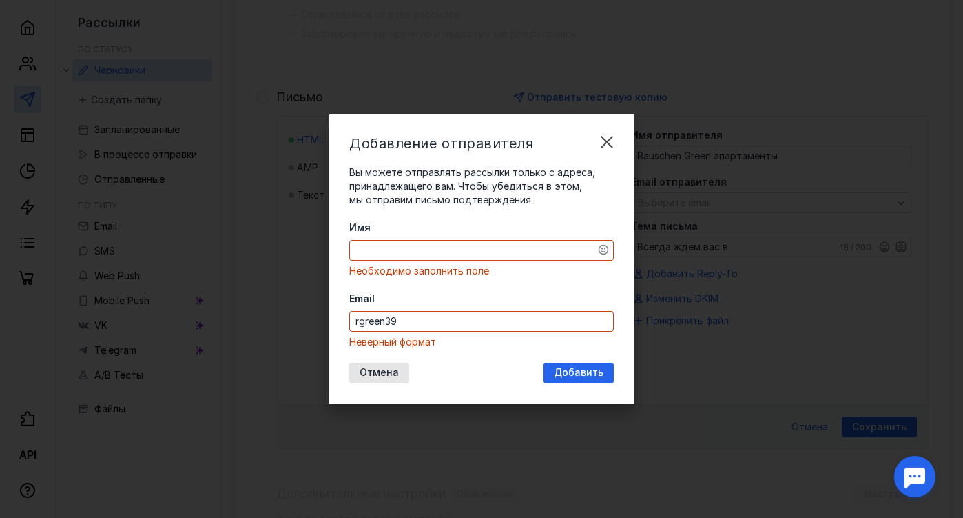
click at [441, 294] on label "Email" at bounding box center [481, 298] width 265 height 14
click at [441, 311] on input "rgreen39" at bounding box center [481, 320] width 263 height 19
click at [407, 316] on input "rgreen39" at bounding box center [481, 320] width 263 height 19
drag, startPoint x: 360, startPoint y: 311, endPoint x: 311, endPoint y: 307, distance: 48.4
click at [314, 307] on div "Добавление отправителя Вы можете отправлять рассылки только с адреса, принадлеж…" at bounding box center [481, 259] width 963 height 518
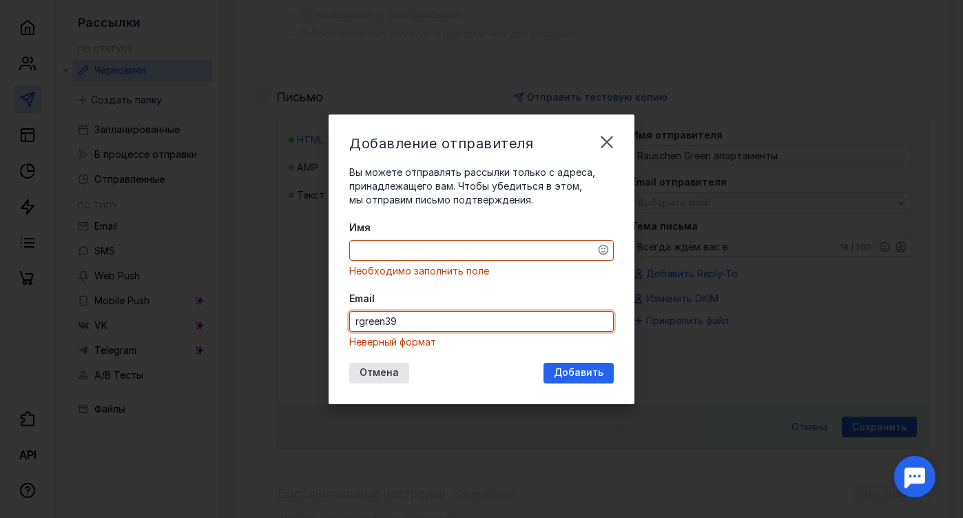
type input "у"
click at [421, 291] on label "Email" at bounding box center [481, 298] width 265 height 14
click at [421, 311] on input "Email" at bounding box center [481, 320] width 263 height 19
click at [427, 318] on input "Email" at bounding box center [481, 320] width 263 height 19
type input "[EMAIL_ADDRESS][DOMAIN_NAME]"
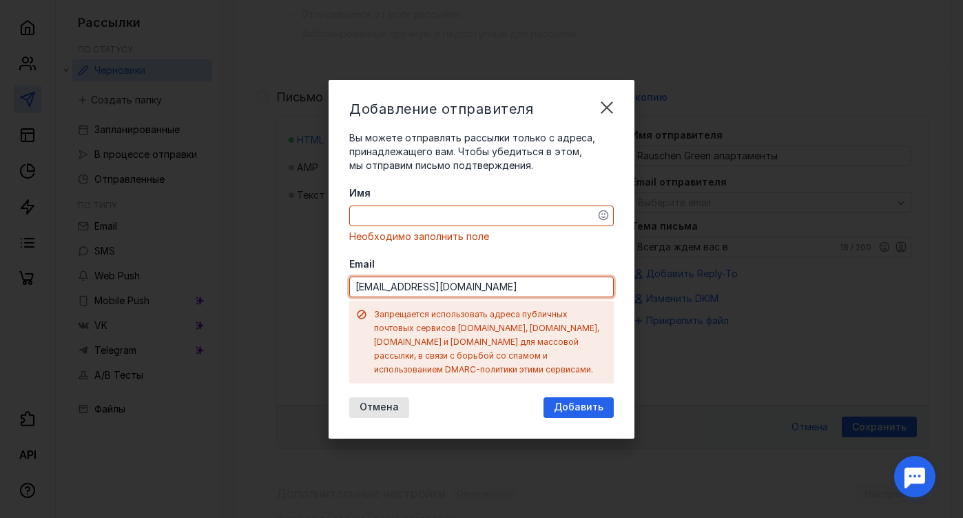
click at [418, 225] on textarea "Имя" at bounding box center [481, 215] width 263 height 19
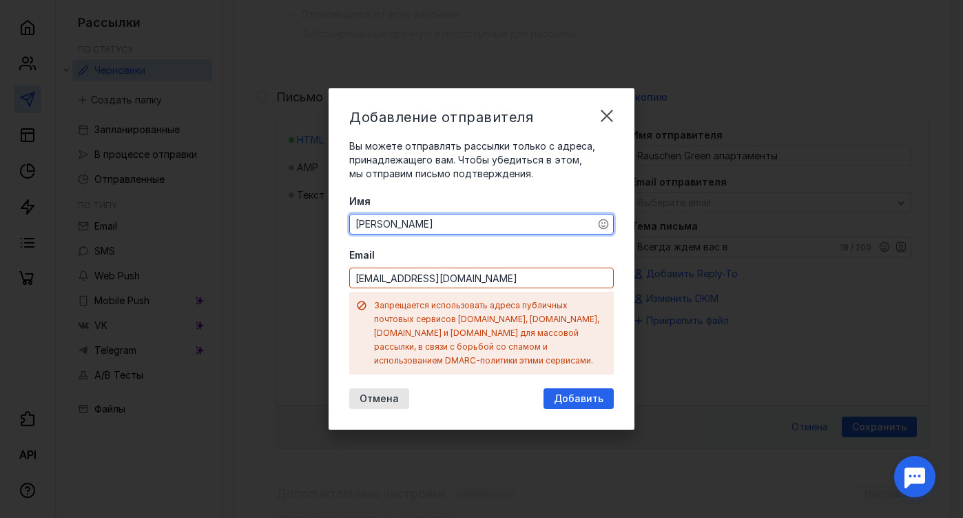
type textarea "[PERSON_NAME]"
click at [439, 179] on span "Вы можете отправлять рассылки только с адреса, принадлежащего вам. Чтобы убедит…" at bounding box center [472, 159] width 246 height 39
